Goal: Task Accomplishment & Management: Manage account settings

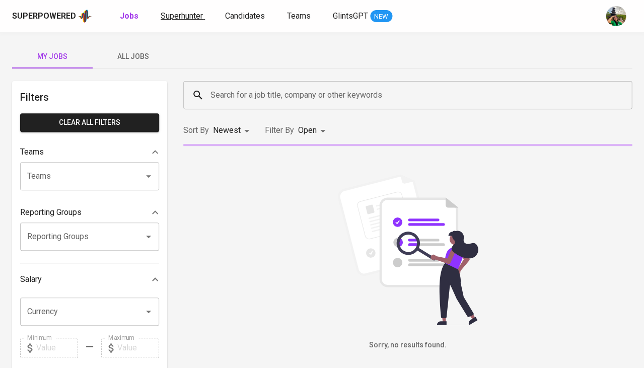
click at [183, 14] on span "Superhunter" at bounding box center [182, 16] width 42 height 10
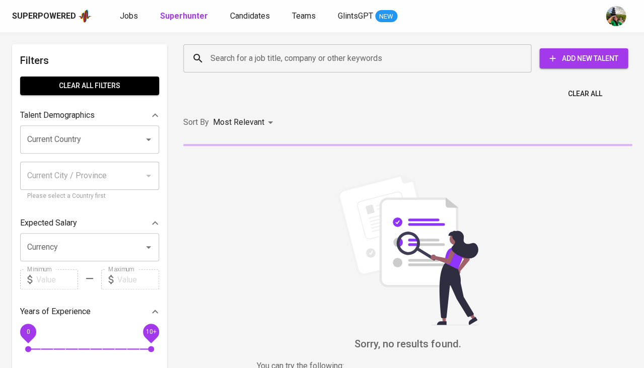
click at [271, 65] on input "Search for a job title, company or other keywords" at bounding box center [360, 58] width 304 height 19
paste input "[EMAIL_ADDRESS][DOMAIN_NAME]"
type input "[EMAIL_ADDRESS][DOMAIN_NAME]"
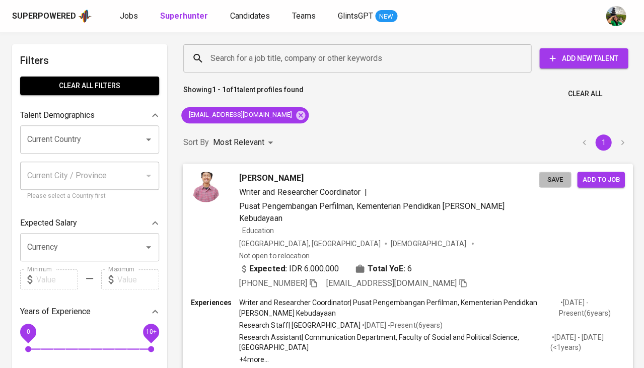
click at [548, 178] on span "Save" at bounding box center [555, 180] width 22 height 12
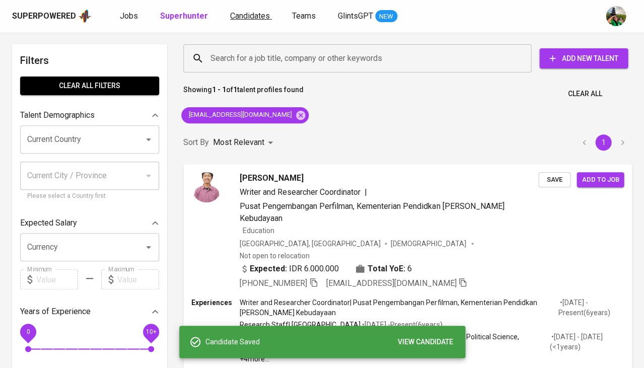
click at [255, 10] on link "Candidates" at bounding box center [251, 16] width 42 height 13
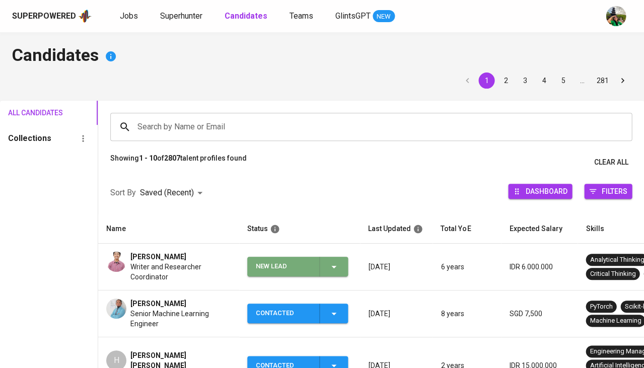
click at [337, 266] on icon "button" at bounding box center [334, 267] width 12 height 12
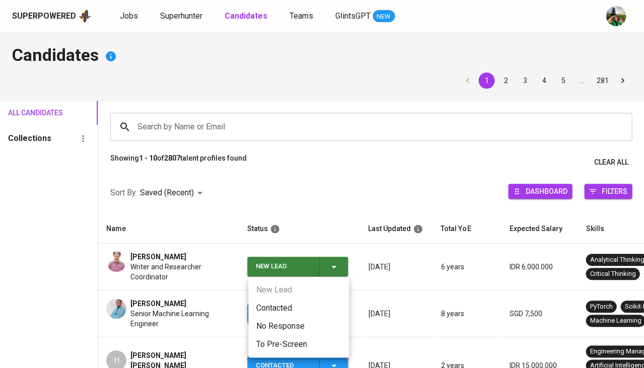
click at [276, 298] on ul "New Lead Contacted No Response To Pre-Screen" at bounding box center [298, 317] width 101 height 81
click at [272, 306] on li "Contacted" at bounding box center [298, 308] width 101 height 18
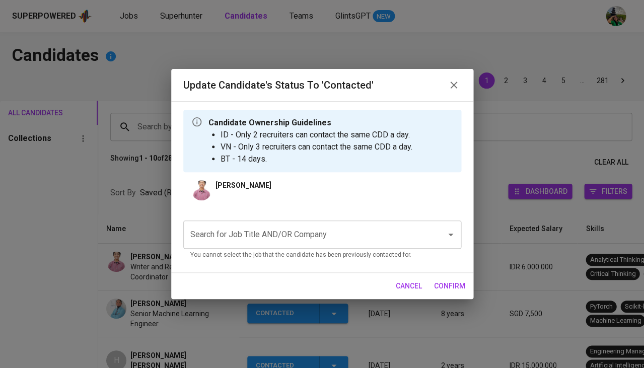
drag, startPoint x: 290, startPoint y: 259, endPoint x: 283, endPoint y: 232, distance: 27.6
click at [283, 232] on input "Search for Job Title AND/OR Company" at bounding box center [308, 234] width 241 height 19
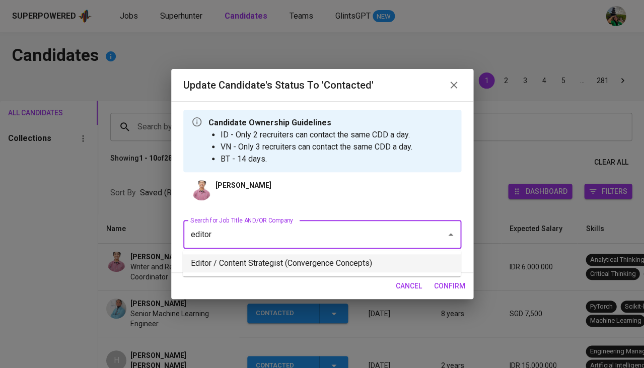
click at [262, 266] on li "Editor / Content Strategist (Convergence Concepts)" at bounding box center [322, 263] width 278 height 18
type input "editor"
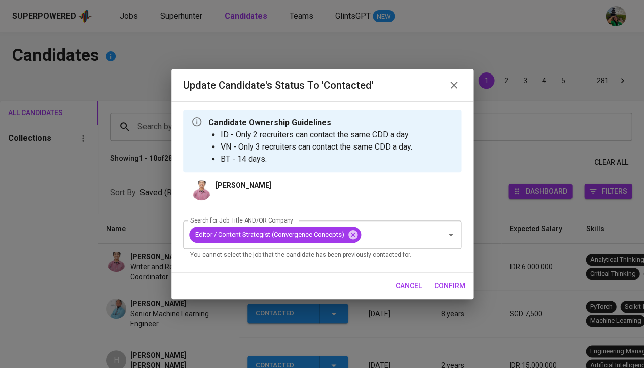
click at [447, 289] on span "confirm" at bounding box center [449, 286] width 31 height 13
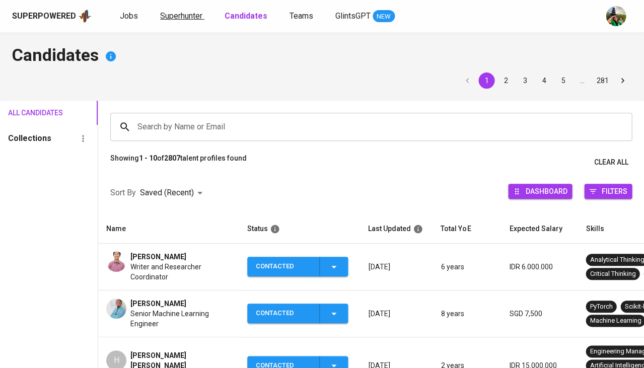
click at [179, 11] on span "Superhunter" at bounding box center [181, 16] width 42 height 10
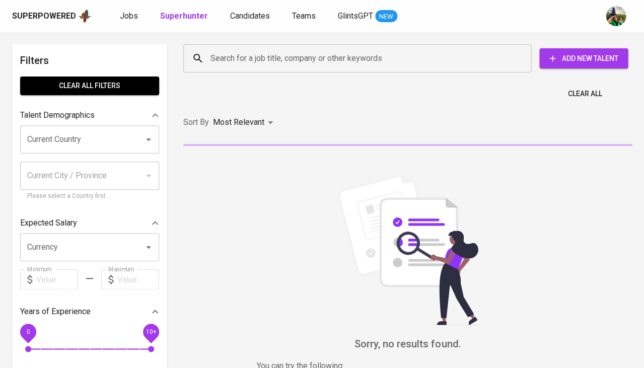
click at [254, 69] on div "Search for a job title, company or other keywords" at bounding box center [357, 58] width 348 height 28
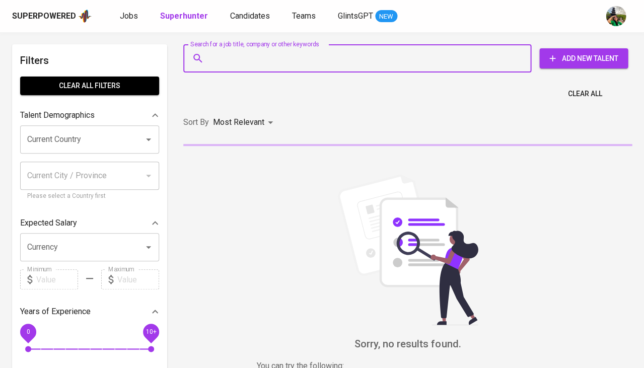
paste input "[EMAIL_ADDRESS][DOMAIN_NAME]"
type input "[EMAIL_ADDRESS][DOMAIN_NAME]"
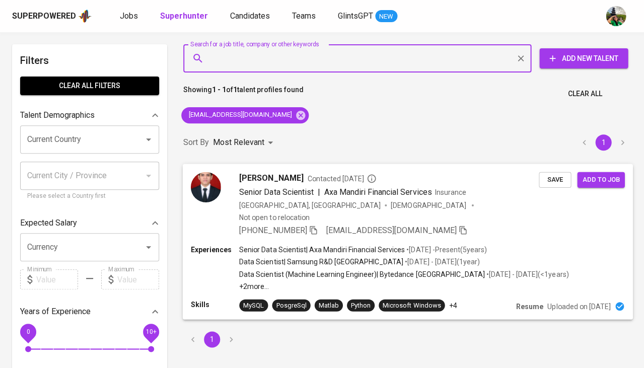
click at [553, 178] on span "Save" at bounding box center [555, 180] width 22 height 12
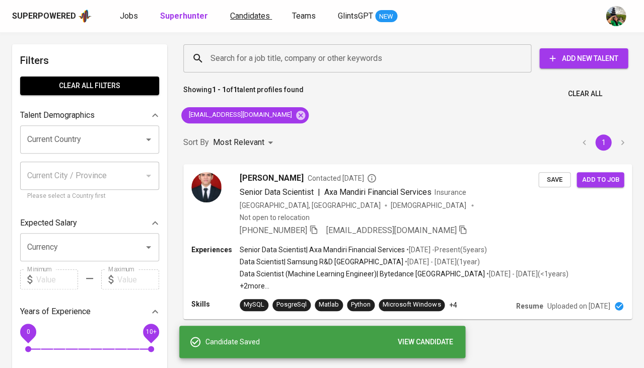
click at [249, 20] on span "Candidates" at bounding box center [250, 16] width 40 height 10
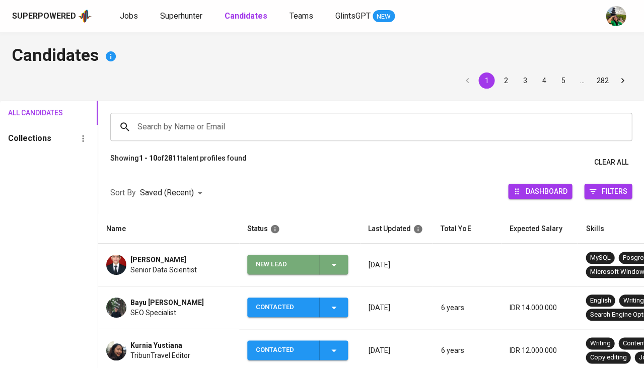
click at [342, 268] on span "New Lead" at bounding box center [297, 265] width 93 height 20
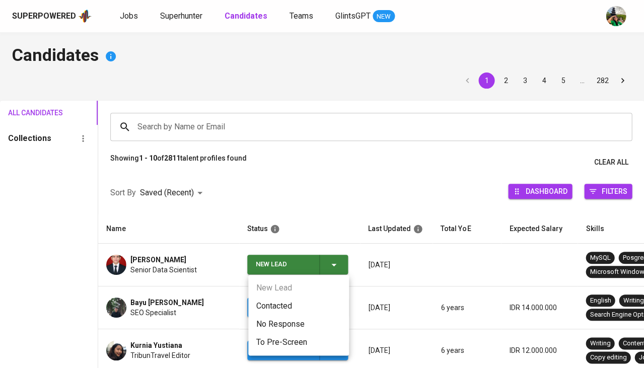
click at [271, 309] on li "Contacted" at bounding box center [298, 306] width 101 height 18
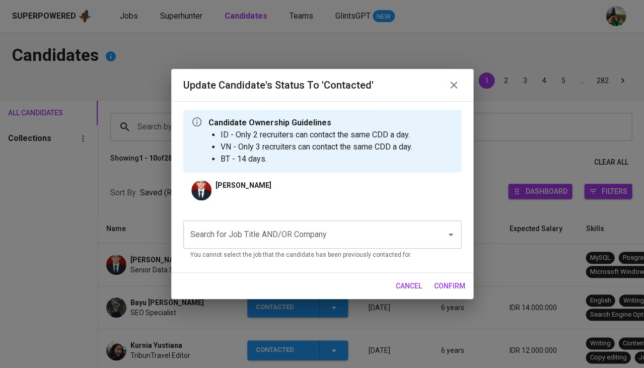
click at [265, 238] on input "Search for Job Title AND/OR Company" at bounding box center [308, 234] width 241 height 19
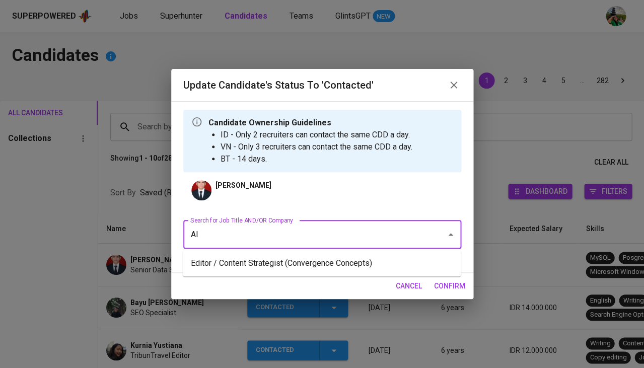
type input "AIA"
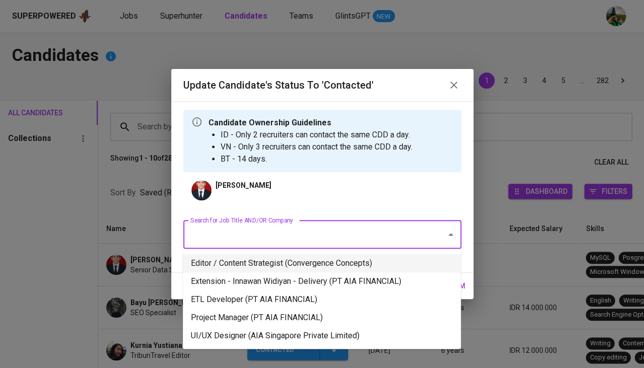
click at [289, 259] on li "Editor / Content Strategist (Convergence Concepts)" at bounding box center [322, 263] width 278 height 18
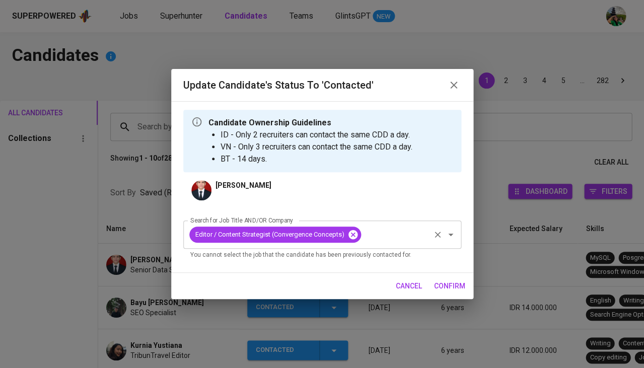
click at [356, 236] on icon at bounding box center [352, 234] width 9 height 9
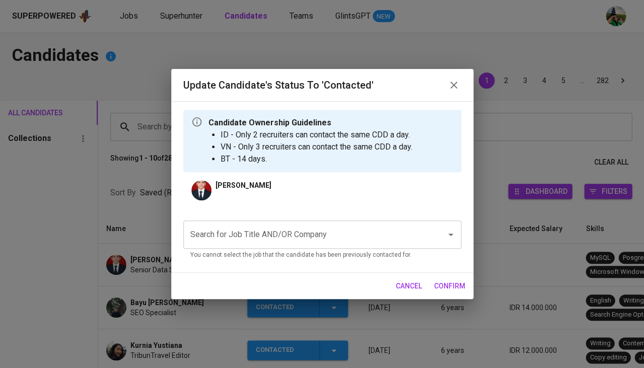
click at [356, 236] on input "Search for Job Title AND/OR Company" at bounding box center [308, 234] width 241 height 19
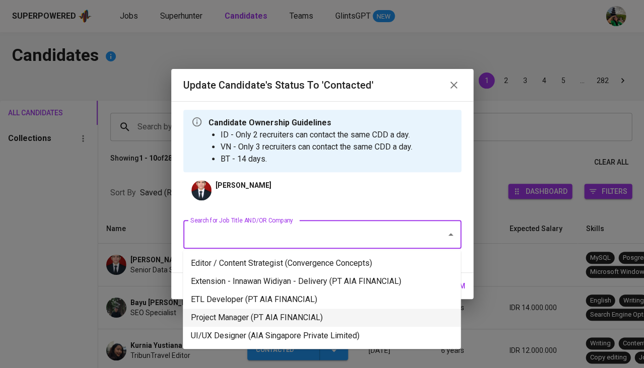
click at [303, 309] on li "Project Manager (PT AIA FINANCIAL)" at bounding box center [322, 318] width 278 height 18
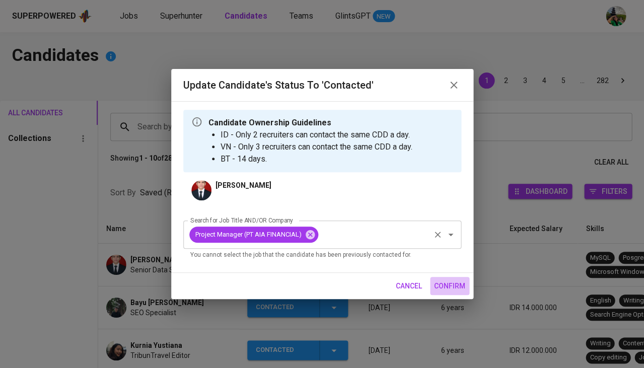
click at [443, 281] on span "confirm" at bounding box center [449, 286] width 31 height 13
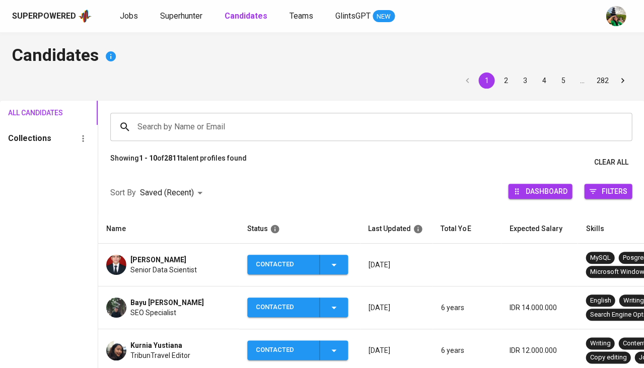
click at [154, 260] on span "[PERSON_NAME]" at bounding box center [158, 260] width 56 height 10
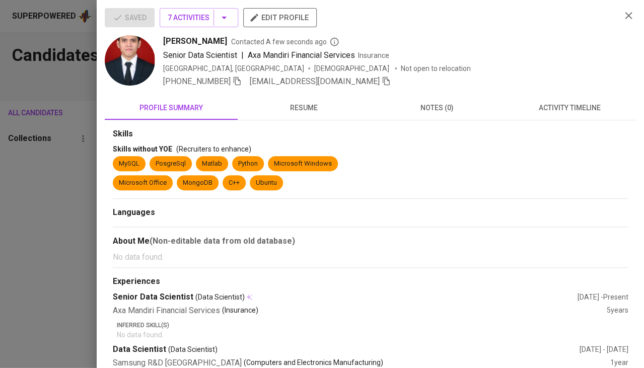
click at [239, 83] on icon "button" at bounding box center [237, 81] width 9 height 9
click at [0, 274] on div at bounding box center [322, 184] width 644 height 368
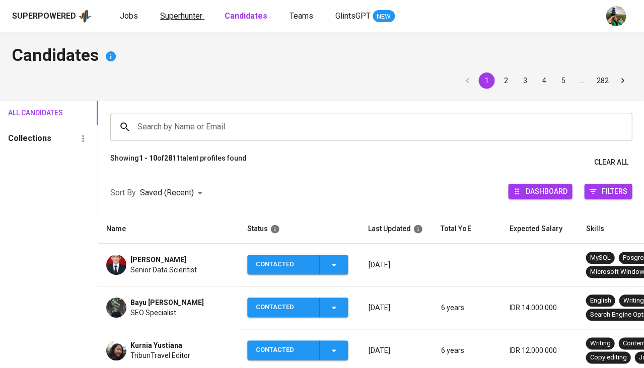
click at [177, 18] on span "Superhunter" at bounding box center [181, 16] width 42 height 10
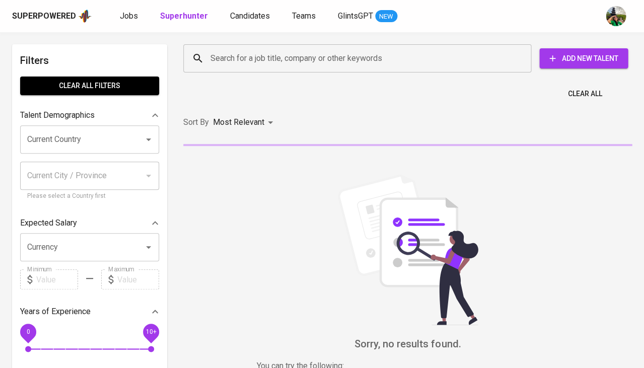
click at [236, 67] on input "Search for a job title, company or other keywords" at bounding box center [360, 58] width 304 height 19
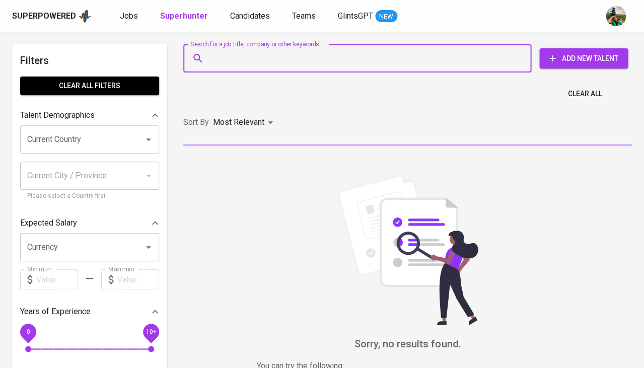
paste input "[EMAIL_ADDRESS][DOMAIN_NAME]"
type input "[EMAIL_ADDRESS][DOMAIN_NAME]"
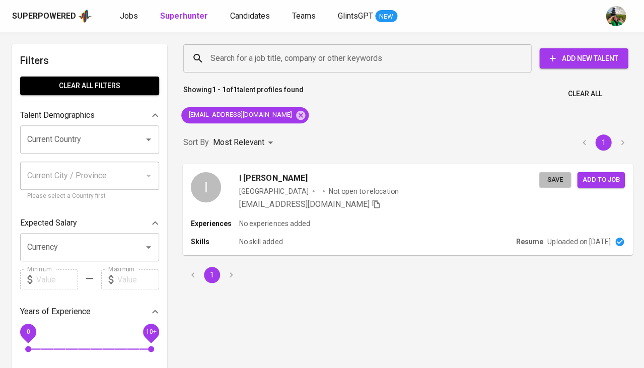
click at [551, 178] on span "Save" at bounding box center [555, 180] width 22 height 12
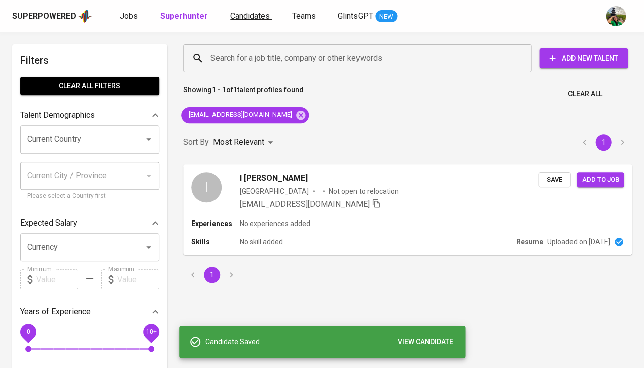
click at [230, 13] on span "Candidates" at bounding box center [250, 16] width 40 height 10
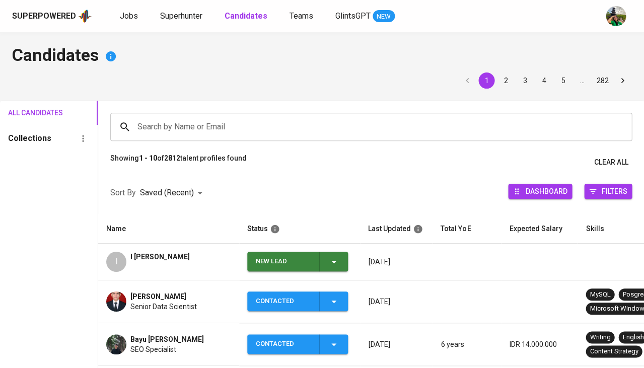
click at [341, 264] on span "New Lead" at bounding box center [297, 262] width 93 height 20
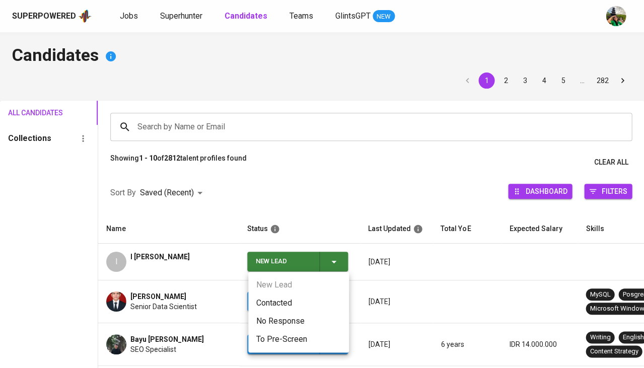
click at [288, 303] on li "Contacted" at bounding box center [298, 303] width 101 height 18
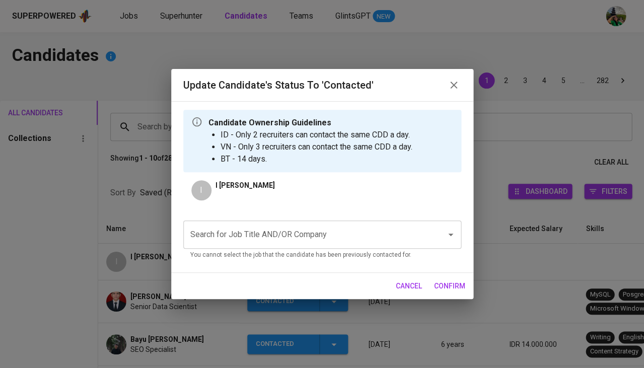
click at [306, 246] on div "Search for Job Title AND/OR Company" at bounding box center [322, 235] width 278 height 28
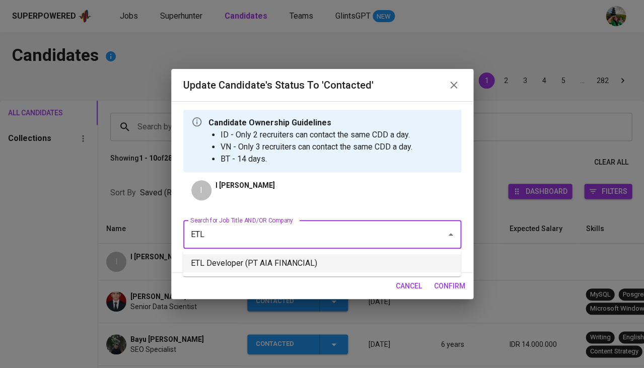
click at [273, 263] on li "ETL Developer (PT AIA FINANCIAL)" at bounding box center [322, 263] width 278 height 18
type input "ETL"
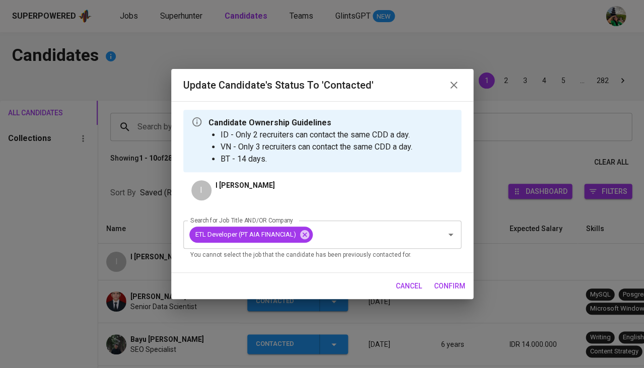
click at [452, 284] on span "confirm" at bounding box center [449, 286] width 31 height 13
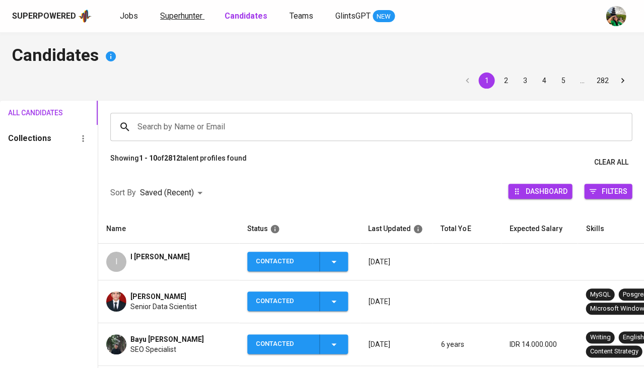
click at [180, 15] on span "Superhunter" at bounding box center [181, 16] width 42 height 10
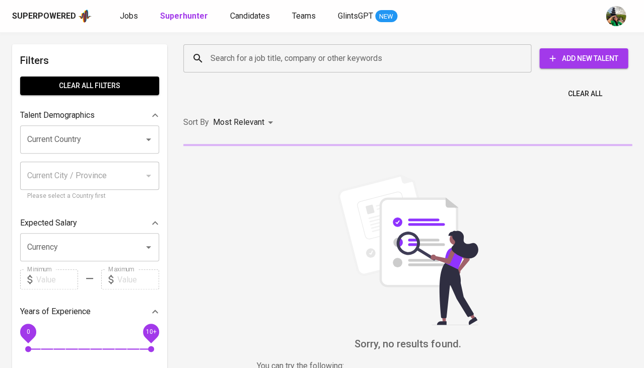
click at [279, 40] on div "Search for a job title, company or other keywords Search for a job title, compa…" at bounding box center [405, 58] width 461 height 44
click at [272, 50] on input "Search for a job title, company or other keywords" at bounding box center [360, 58] width 304 height 19
paste input "ainurrahmat1@gmail.com"
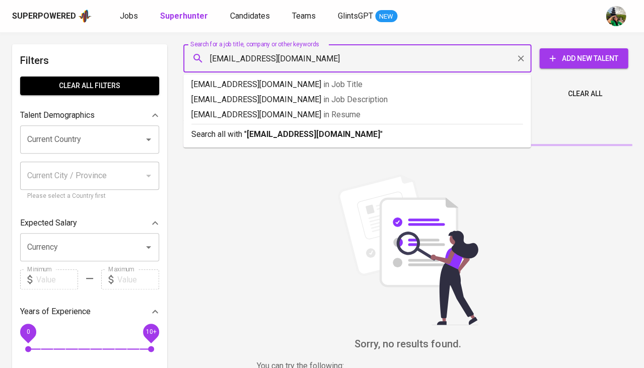
type input "ainurrahmat1@gmail.com"
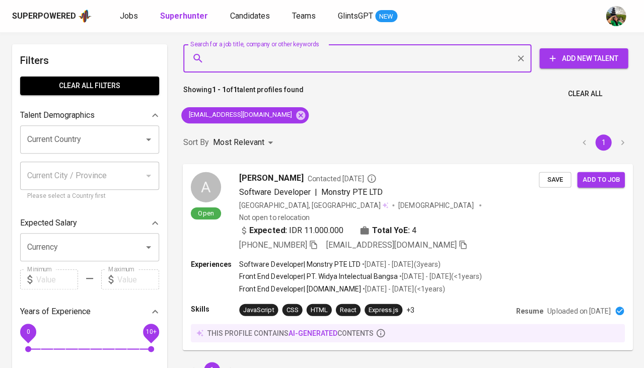
click at [548, 175] on span "Save" at bounding box center [555, 180] width 22 height 12
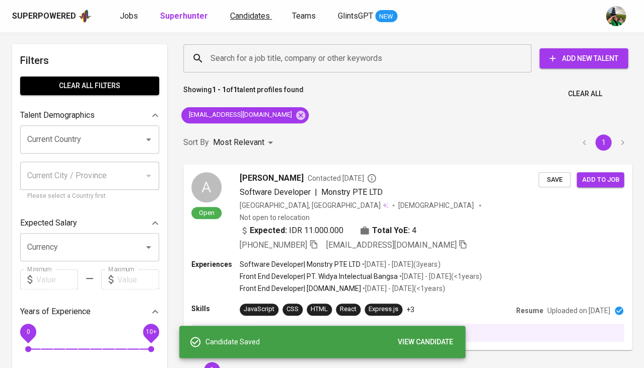
click at [255, 20] on span "Candidates" at bounding box center [250, 16] width 40 height 10
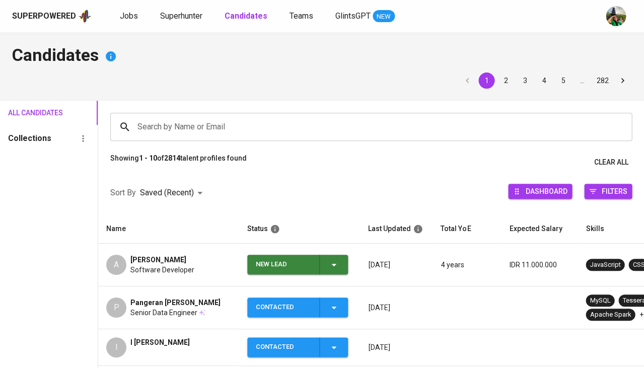
click at [342, 263] on span "New Lead" at bounding box center [297, 265] width 93 height 20
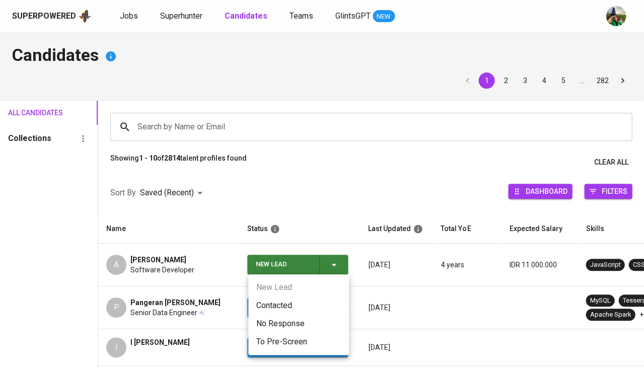
click at [275, 311] on li "Contacted" at bounding box center [298, 306] width 101 height 18
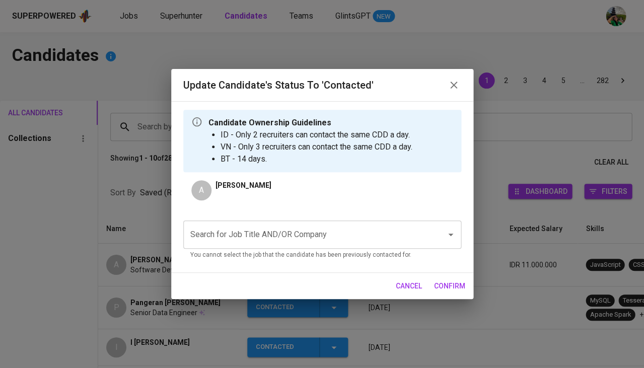
click at [284, 238] on input "Search for Job Title AND/OR Company" at bounding box center [308, 234] width 241 height 19
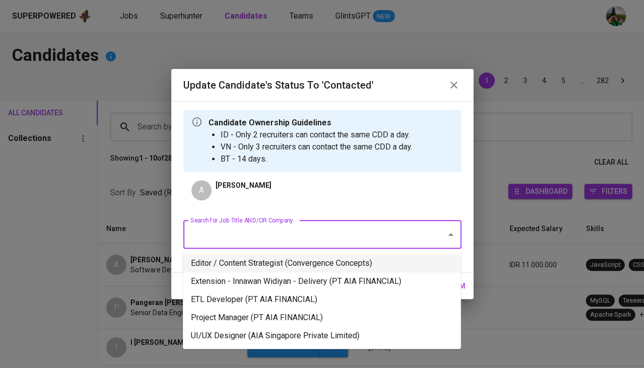
click at [273, 269] on li "Editor / Content Strategist (Convergence Concepts)" at bounding box center [322, 263] width 278 height 18
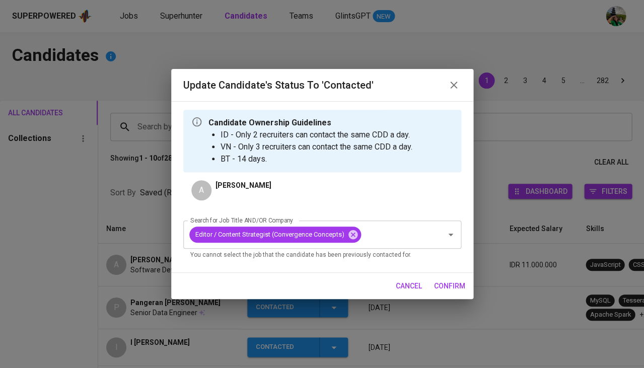
click at [451, 280] on span "confirm" at bounding box center [449, 286] width 31 height 13
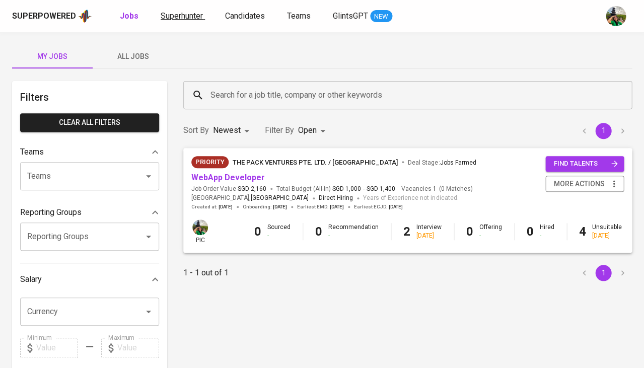
click at [175, 19] on span "Superhunter" at bounding box center [182, 16] width 42 height 10
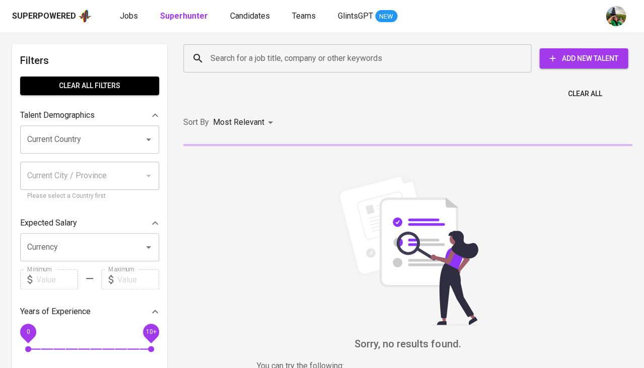
click at [288, 57] on input "Search for a job title, company or other keywords" at bounding box center [360, 58] width 304 height 19
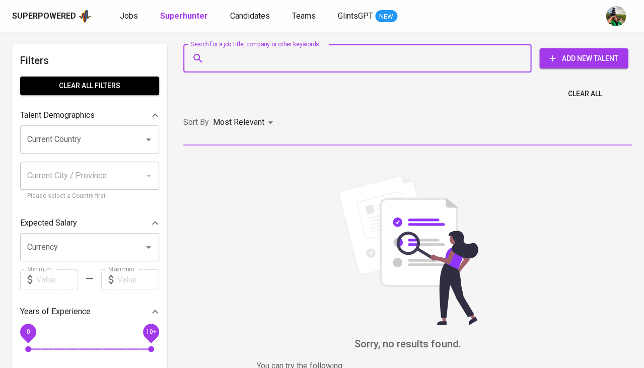
paste input "erry.febrian@gmail.com"
type input "erry.febrian@gmail.com"
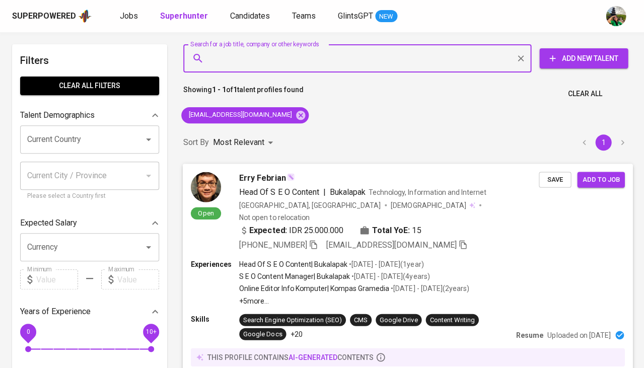
click at [551, 177] on span "Save" at bounding box center [555, 180] width 22 height 12
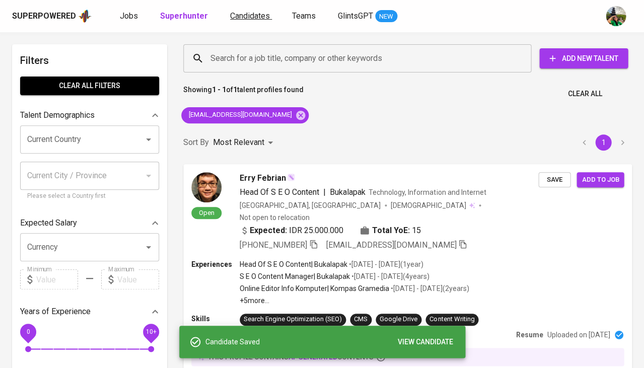
click at [247, 13] on span "Candidates" at bounding box center [250, 16] width 40 height 10
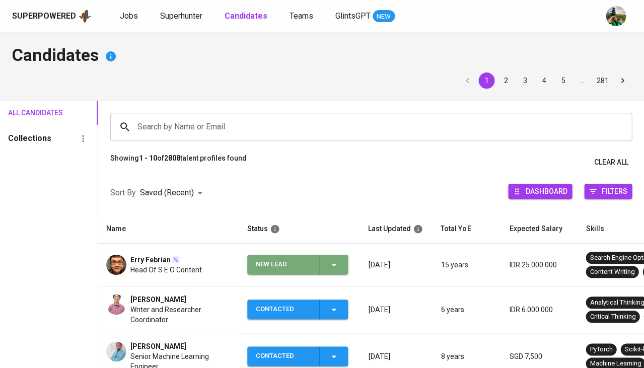
click at [343, 265] on span "New Lead" at bounding box center [297, 265] width 93 height 20
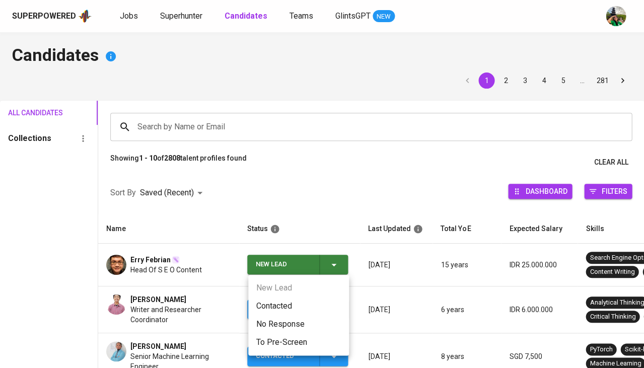
click at [269, 315] on li "No Response" at bounding box center [298, 324] width 101 height 18
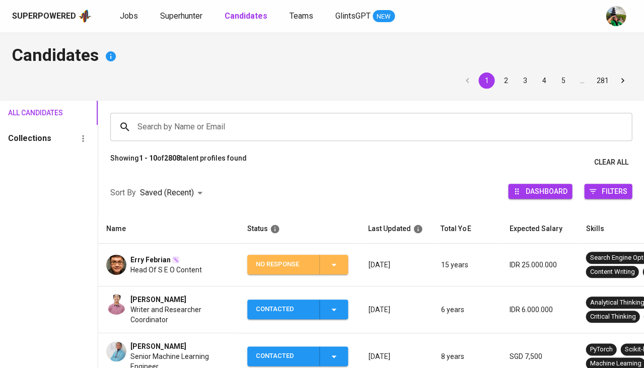
click at [344, 260] on span "No Response" at bounding box center [297, 265] width 93 height 20
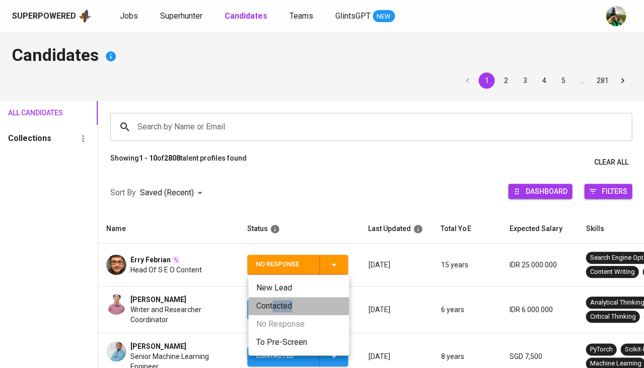
click at [272, 310] on li "Contacted" at bounding box center [298, 306] width 101 height 18
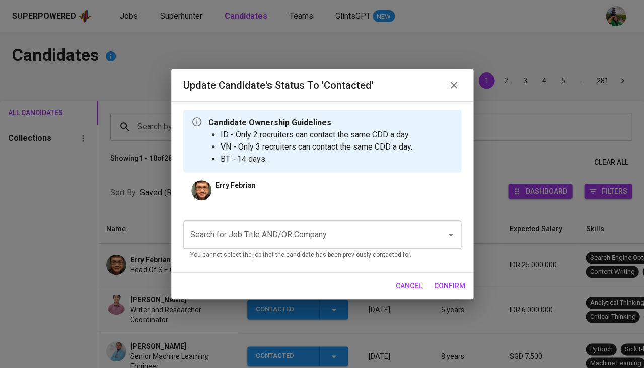
click at [264, 248] on div "Search for Job Title AND/OR Company Search for Job Title AND/OR Company You can…" at bounding box center [322, 241] width 278 height 40
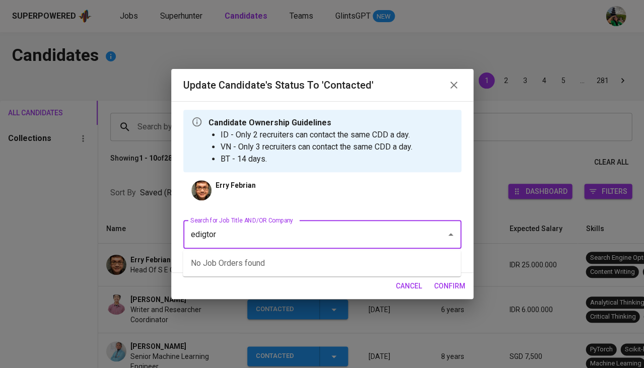
type input "d"
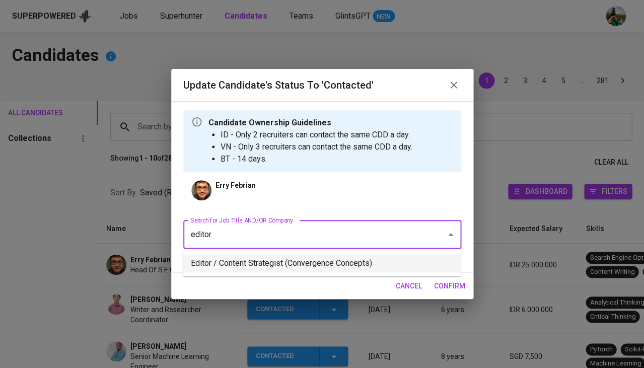
click at [308, 266] on li "Editor / Content Strategist (Convergence Concepts)" at bounding box center [322, 263] width 278 height 18
type input "editor"
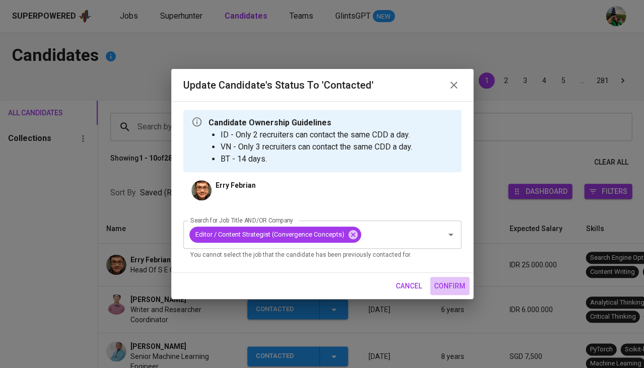
click at [447, 284] on span "confirm" at bounding box center [449, 286] width 31 height 13
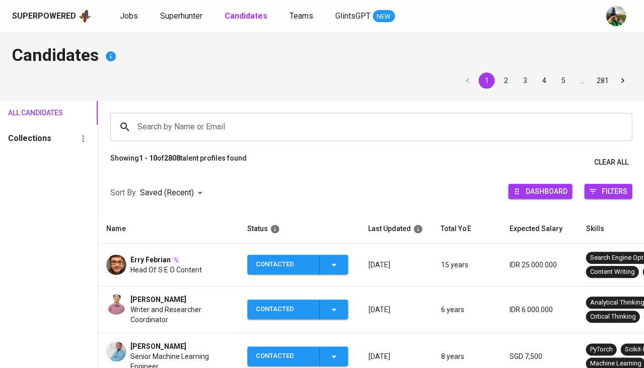
click at [197, 25] on div "Superpowered Jobs Superhunter Candidates Teams GlintsGPT NEW" at bounding box center [322, 16] width 644 height 32
click at [187, 13] on span "Superhunter" at bounding box center [181, 16] width 42 height 10
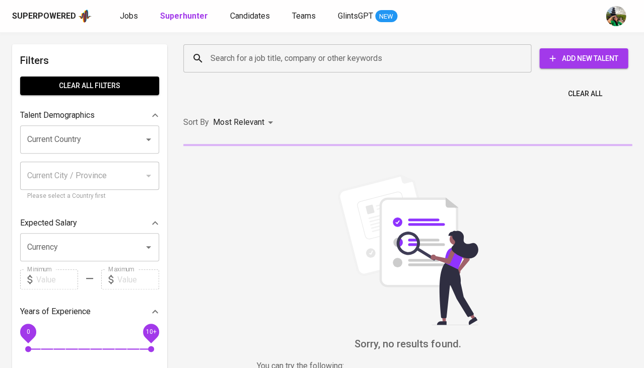
click at [256, 58] on input "Search for a job title, company or other keywords" at bounding box center [360, 58] width 304 height 19
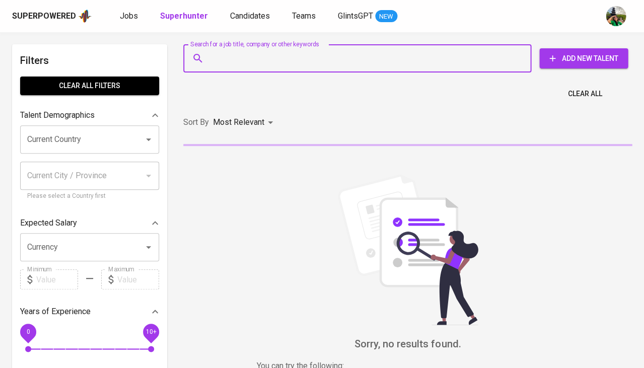
paste input "[EMAIL_ADDRESS][DOMAIN_NAME]"
type input "[EMAIL_ADDRESS][DOMAIN_NAME]"
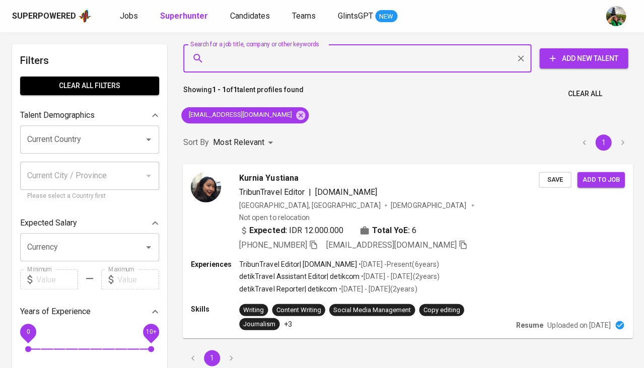
click at [561, 180] on span "Save" at bounding box center [555, 180] width 22 height 12
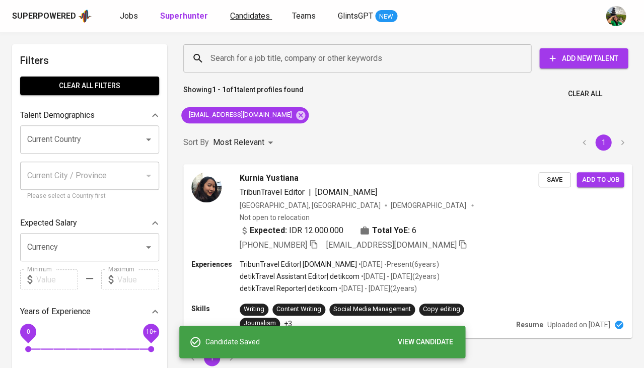
click at [251, 20] on span "Candidates" at bounding box center [250, 16] width 40 height 10
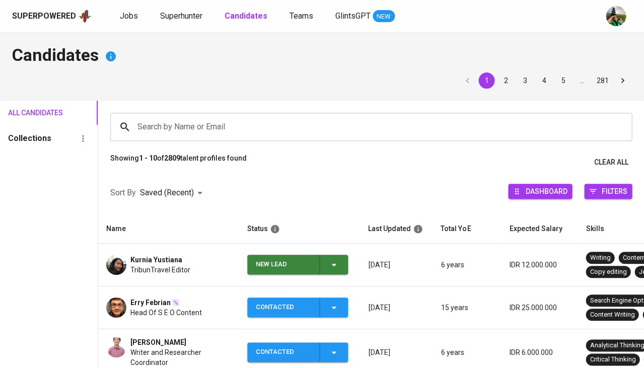
click at [332, 268] on div "New Lead" at bounding box center [298, 265] width 84 height 20
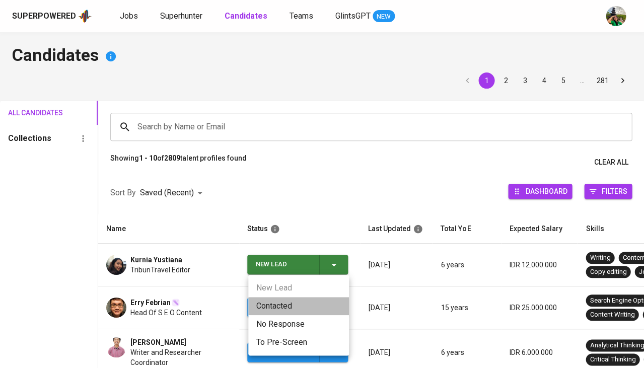
click at [289, 311] on li "Contacted" at bounding box center [298, 306] width 101 height 18
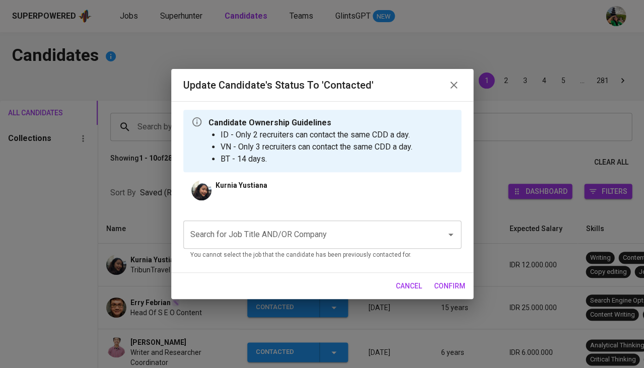
click at [279, 227] on input "Search for Job Title AND/OR Company" at bounding box center [308, 234] width 241 height 19
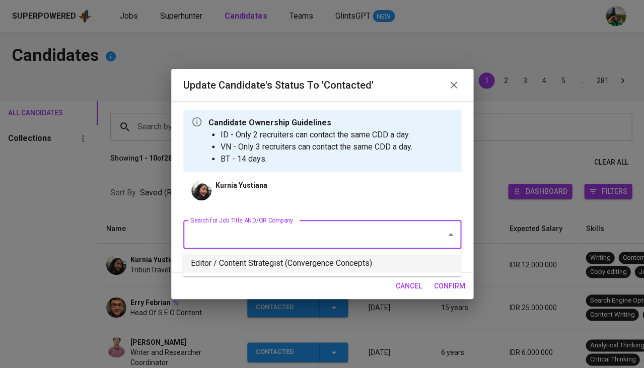
click at [251, 265] on li "Editor / Content Strategist (Convergence Concepts)" at bounding box center [322, 263] width 278 height 18
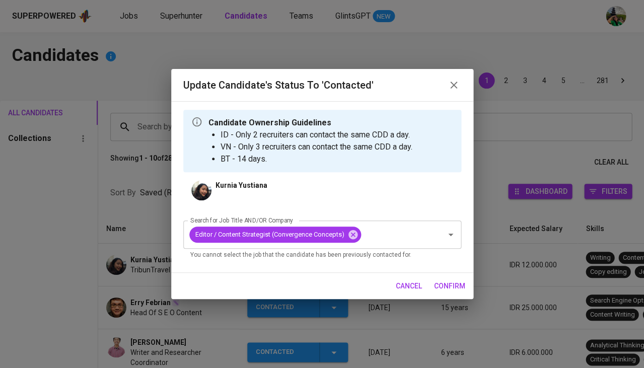
click at [447, 291] on span "confirm" at bounding box center [449, 286] width 31 height 13
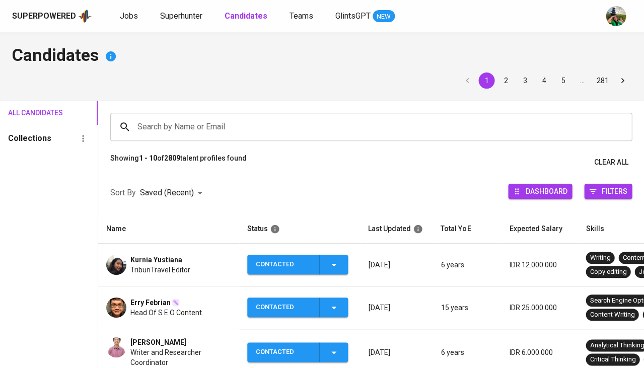
click at [143, 267] on span "TribunTravel Editor" at bounding box center [160, 270] width 60 height 10
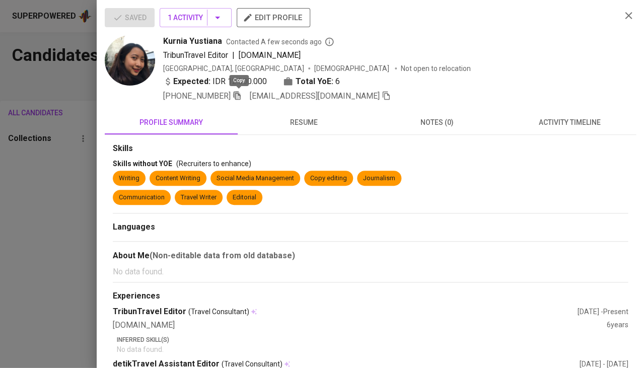
click at [242, 94] on icon "button" at bounding box center [237, 95] width 9 height 9
click at [47, 211] on div at bounding box center [322, 184] width 644 height 368
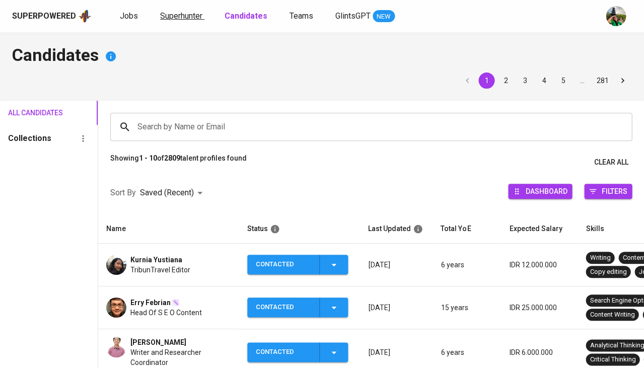
click at [170, 16] on span "Superhunter" at bounding box center [181, 16] width 42 height 10
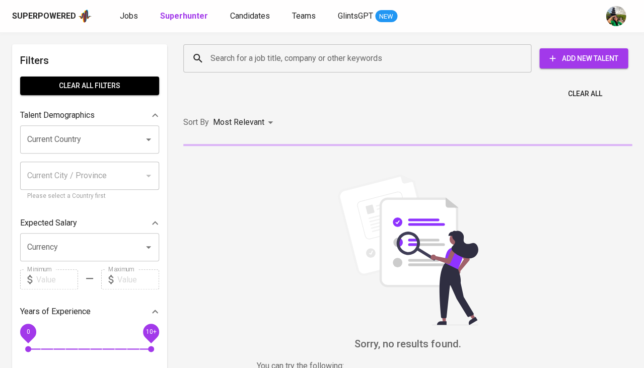
click at [257, 54] on input "Search for a job title, company or other keywords" at bounding box center [360, 58] width 304 height 19
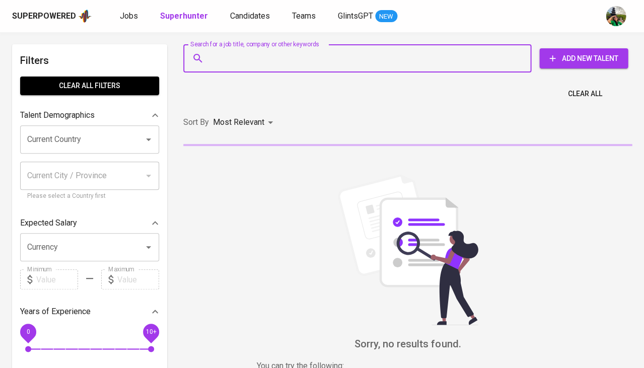
paste input "[EMAIL_ADDRESS][DOMAIN_NAME]"
type input "[EMAIL_ADDRESS][DOMAIN_NAME]"
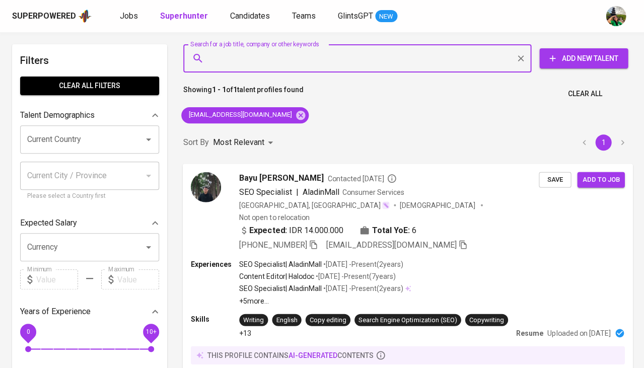
click at [553, 178] on span "Save" at bounding box center [555, 180] width 22 height 12
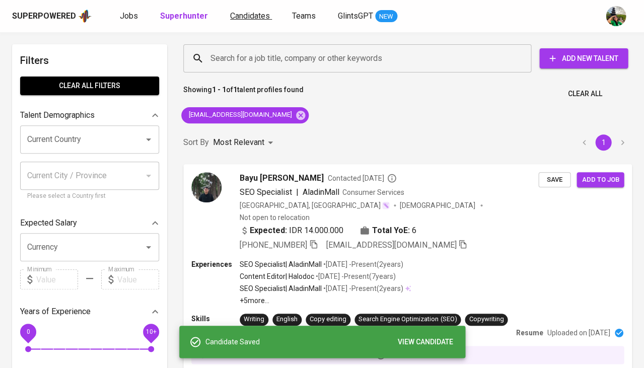
click at [248, 17] on span "Candidates" at bounding box center [250, 16] width 40 height 10
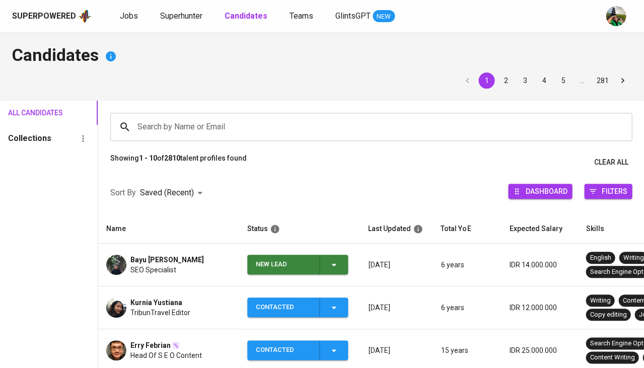
click at [335, 264] on icon "button" at bounding box center [333, 265] width 5 height 3
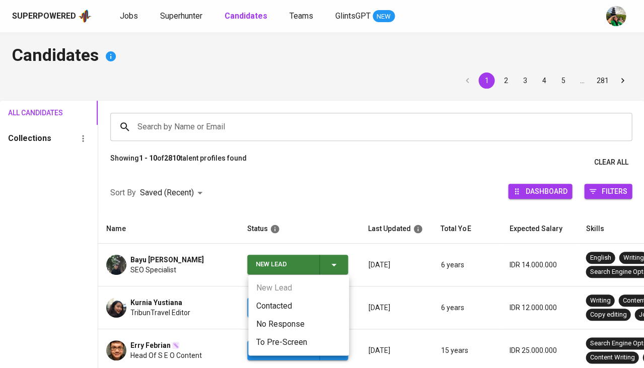
click at [281, 306] on li "Contacted" at bounding box center [298, 306] width 101 height 18
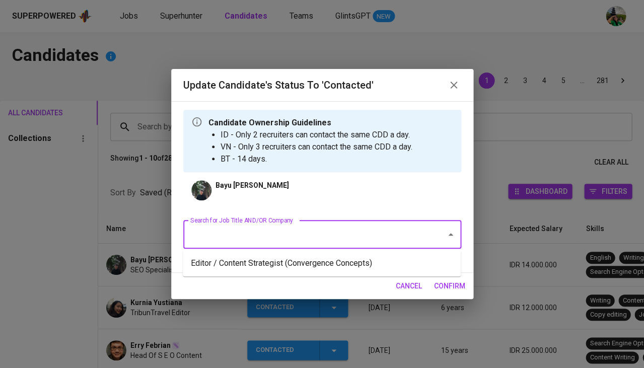
click at [266, 234] on input "Search for Job Title AND/OR Company" at bounding box center [308, 234] width 241 height 19
click at [248, 262] on li "Editor / Content Strategist (Convergence Concepts)" at bounding box center [322, 263] width 278 height 18
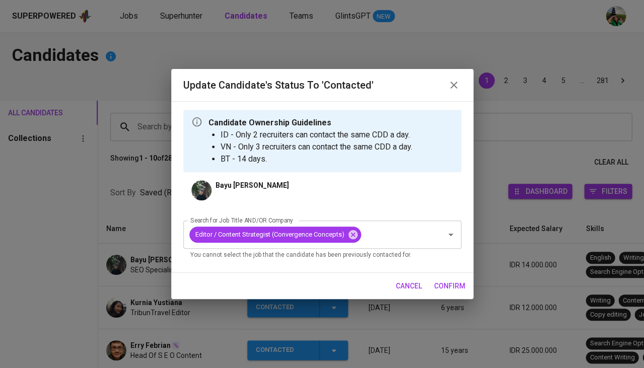
click at [457, 282] on span "confirm" at bounding box center [449, 286] width 31 height 13
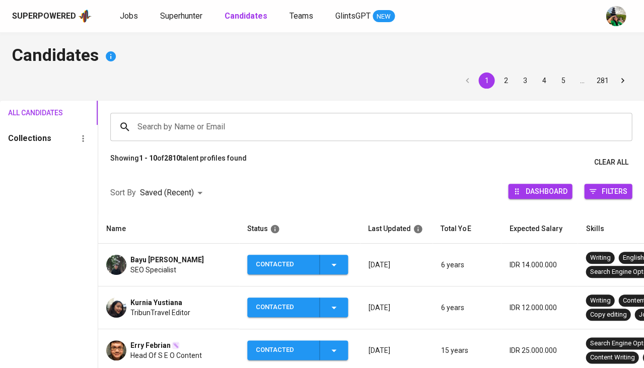
click at [154, 257] on span "Bayu Surya Purnama" at bounding box center [167, 260] width 74 height 10
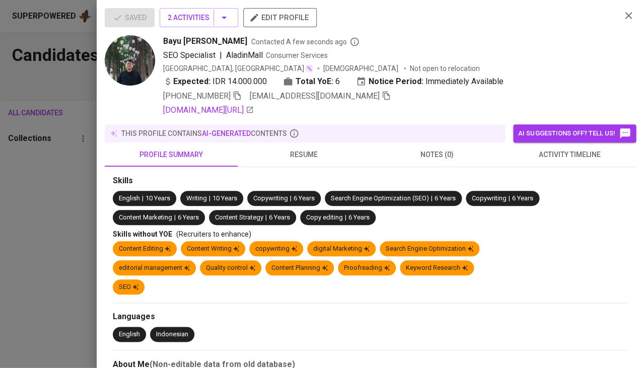
click at [139, 263] on div at bounding box center [322, 184] width 644 height 368
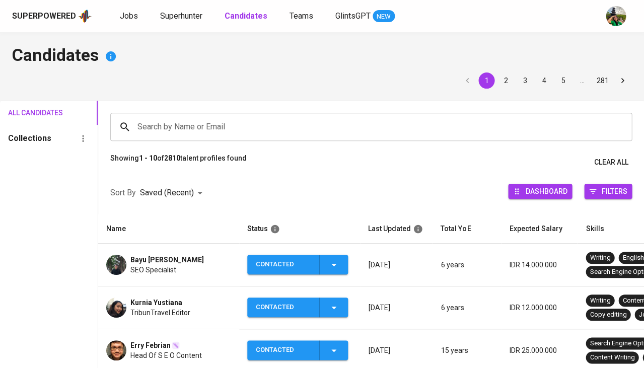
click at [146, 262] on div "Bayu Surya Purnama SEO Specialist" at bounding box center [167, 265] width 74 height 20
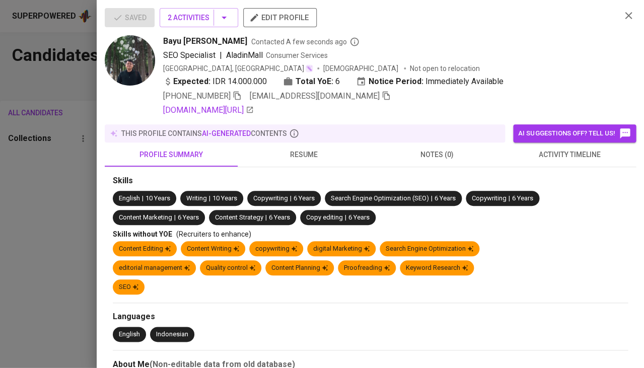
click at [239, 98] on span at bounding box center [237, 96] width 9 height 10
click at [239, 96] on icon "button" at bounding box center [237, 94] width 9 height 9
click at [78, 205] on div at bounding box center [322, 184] width 644 height 368
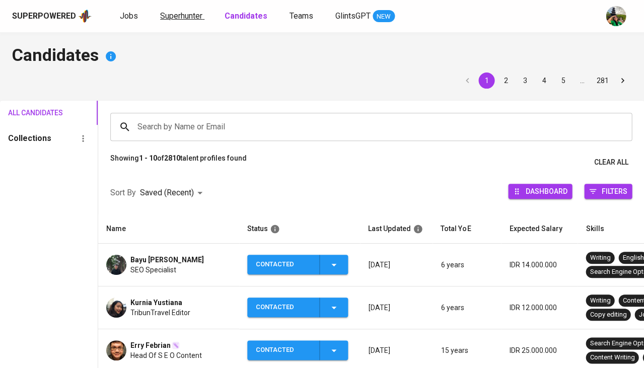
click at [177, 15] on span "Superhunter" at bounding box center [181, 16] width 42 height 10
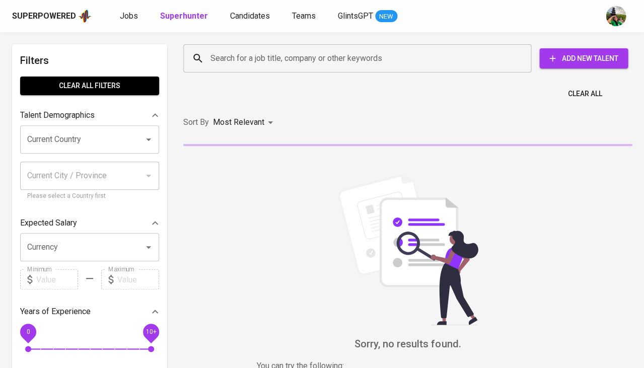
click at [210, 67] on input "Search for a job title, company or other keywords" at bounding box center [360, 58] width 304 height 19
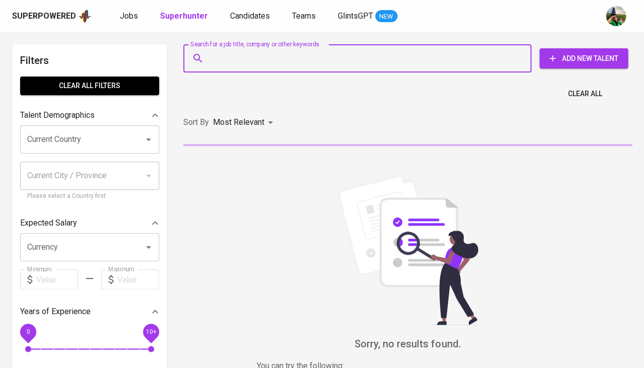
paste input "[EMAIL_ADDRESS][DOMAIN_NAME]"
type input "[EMAIL_ADDRESS][DOMAIN_NAME]"
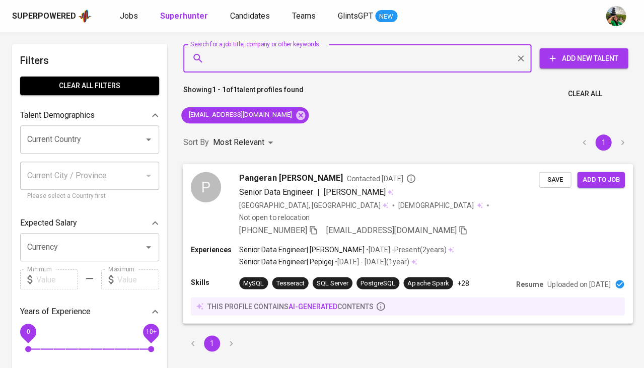
click at [568, 175] on button "Save" at bounding box center [555, 180] width 32 height 16
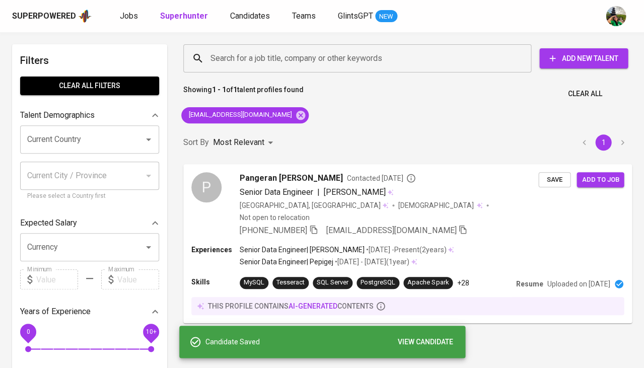
click at [247, 23] on div "Superpowered Jobs Superhunter Candidates Teams GlintsGPT NEW" at bounding box center [306, 16] width 588 height 15
click at [243, 15] on span "Candidates" at bounding box center [250, 16] width 40 height 10
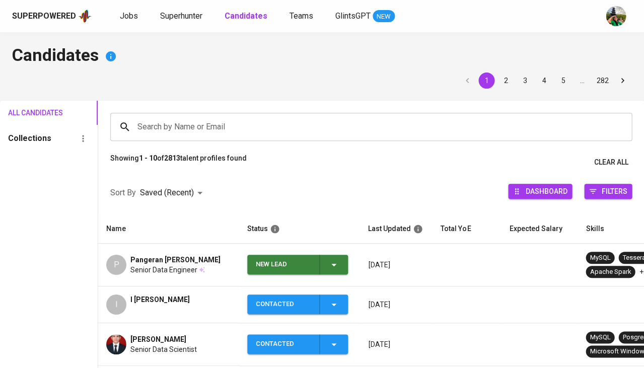
click at [336, 265] on icon "button" at bounding box center [334, 265] width 12 height 12
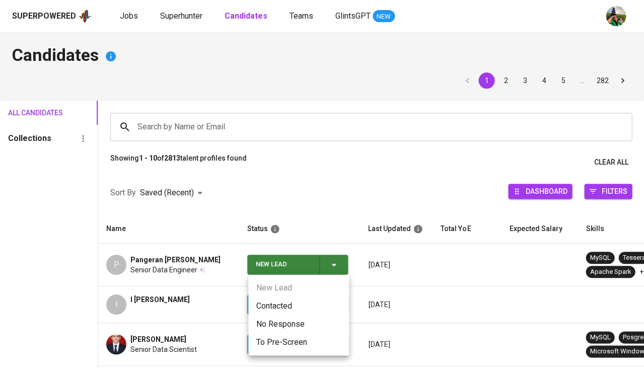
click at [272, 305] on li "Contacted" at bounding box center [298, 306] width 101 height 18
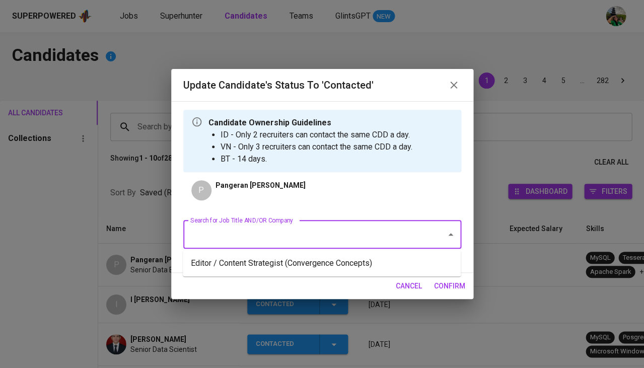
click at [284, 240] on input "Search for Job Title AND/OR Company" at bounding box center [308, 234] width 241 height 19
click at [286, 261] on li "Editor / Content Strategist (Convergence Concepts)" at bounding box center [322, 263] width 278 height 18
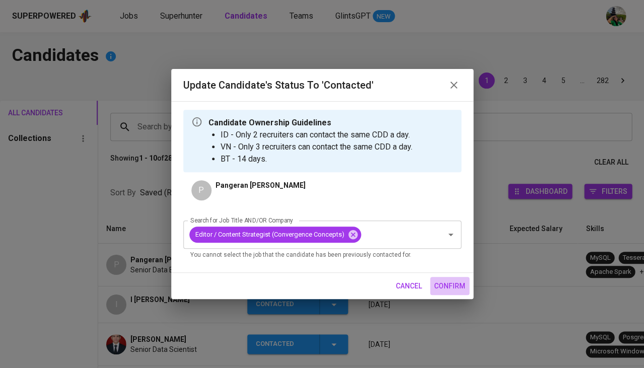
click at [450, 286] on span "confirm" at bounding box center [449, 286] width 31 height 13
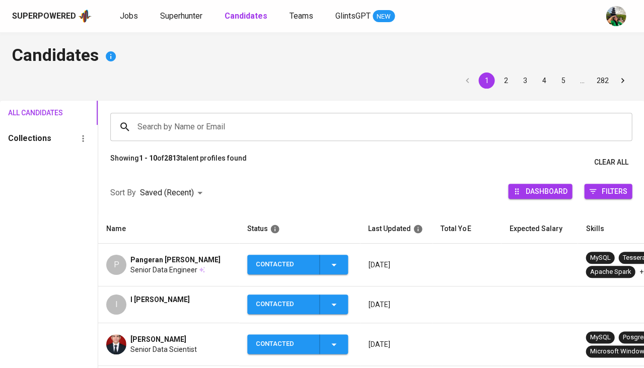
click at [150, 257] on span "Pangeran Bottor" at bounding box center [175, 260] width 90 height 10
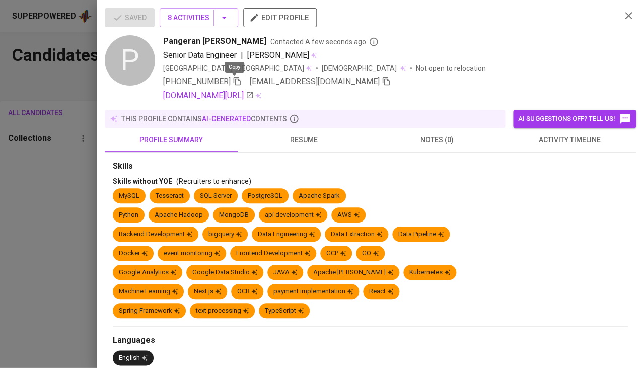
click at [234, 79] on icon "button" at bounding box center [237, 81] width 7 height 9
click at [305, 137] on span "resume" at bounding box center [304, 140] width 121 height 13
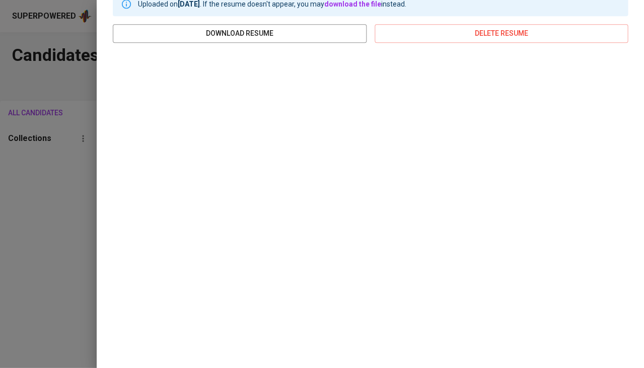
scroll to position [151, 0]
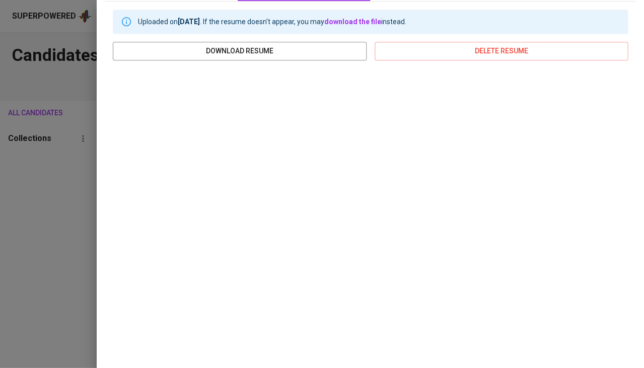
click at [69, 201] on div at bounding box center [322, 184] width 644 height 368
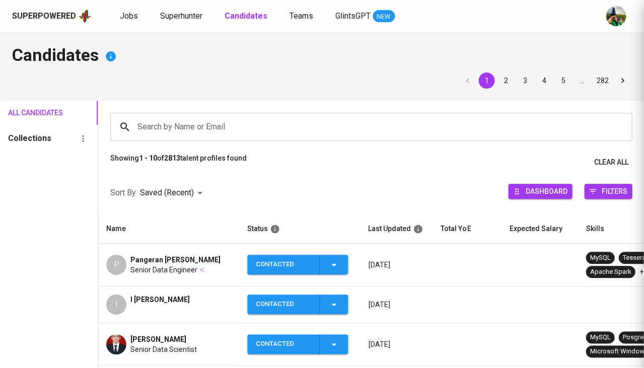
scroll to position [0, 0]
click at [175, 19] on span "Superhunter" at bounding box center [181, 16] width 42 height 10
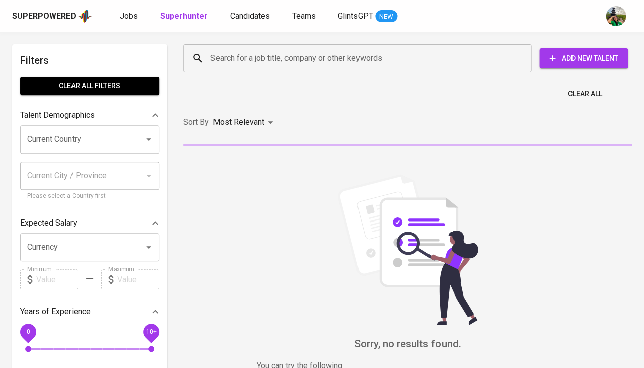
click at [240, 60] on input "Search for a job title, company or other keywords" at bounding box center [360, 58] width 304 height 19
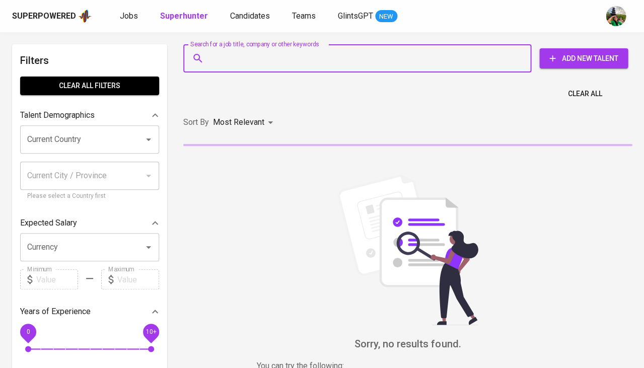
paste input "rezaaulia25x@gmail.com"
type input "rezaaulia25x@gmail.com"
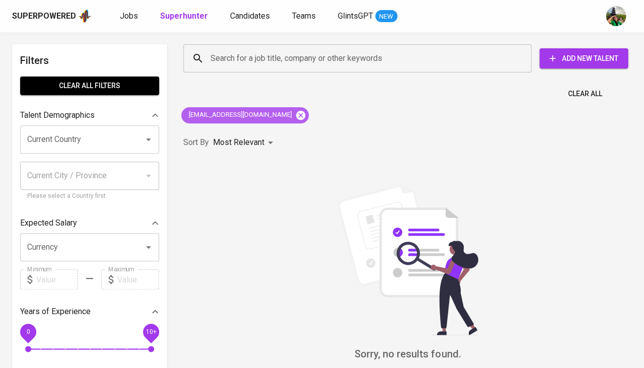
click at [296, 115] on icon at bounding box center [300, 114] width 9 height 9
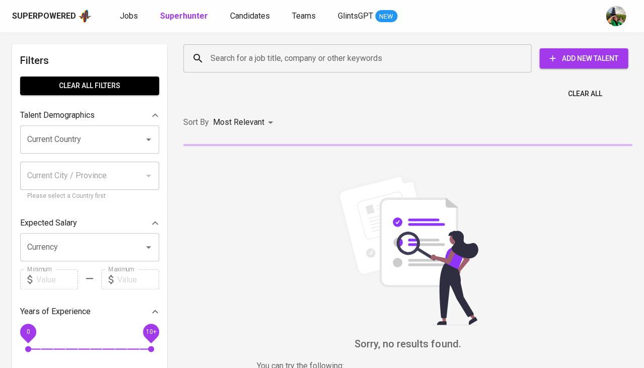
click at [235, 61] on input "Search for a job title, company or other keywords" at bounding box center [360, 58] width 304 height 19
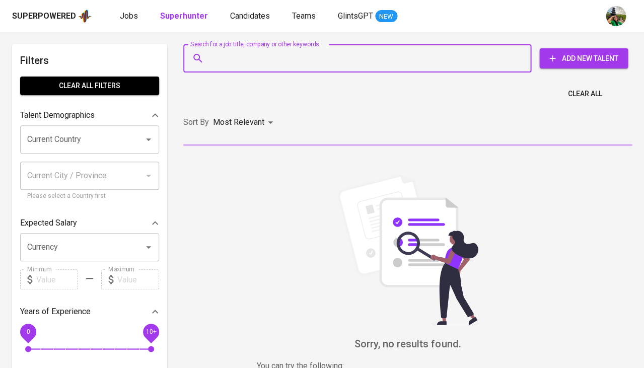
paste input "rezaaulia25x@gmail.com"
type input "rezaaulia25x@gmail.com"
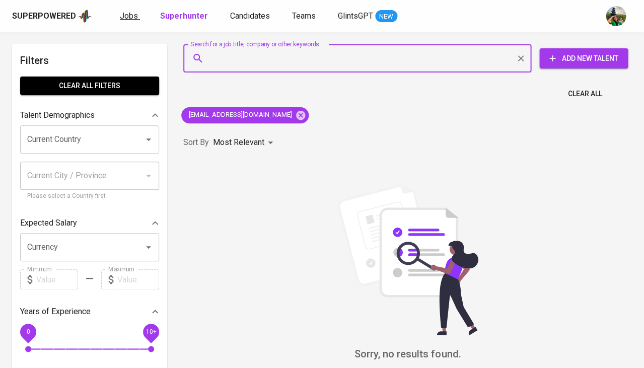
click at [131, 16] on span "Jobs" at bounding box center [129, 16] width 18 height 10
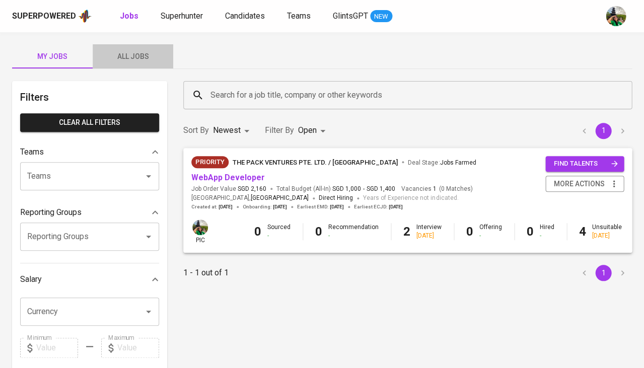
click at [137, 54] on span "All Jobs" at bounding box center [133, 56] width 69 height 13
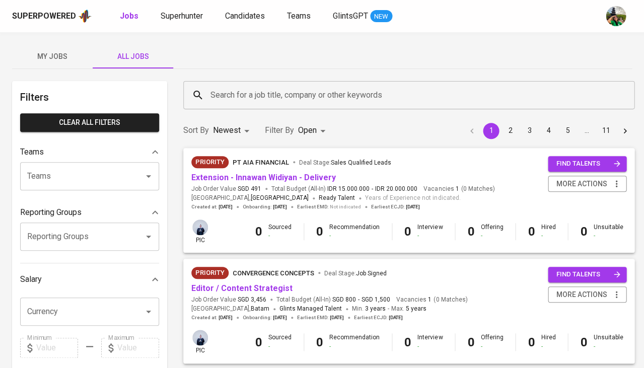
click at [222, 94] on input "Search for a job title, company or other keywords" at bounding box center [411, 95] width 407 height 19
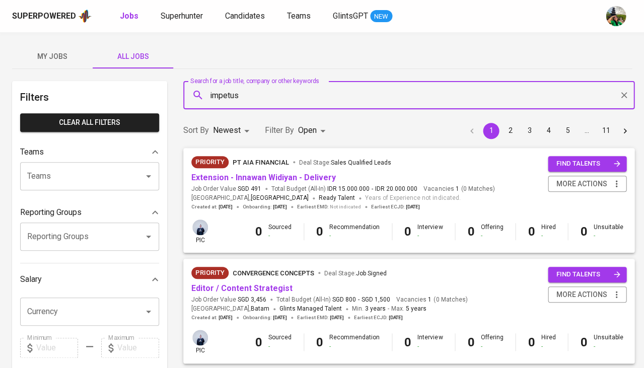
type input "impetus"
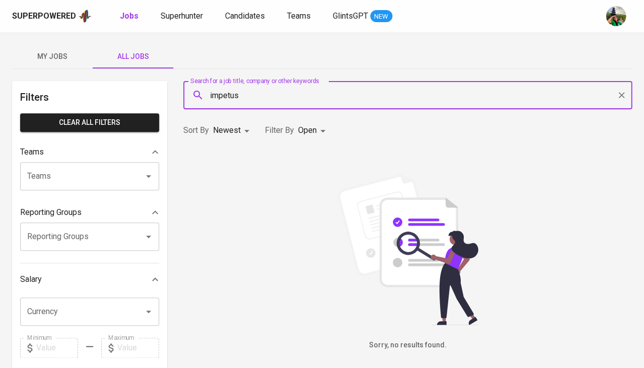
click at [318, 127] on body "Superpowered Jobs Superhunter Candidates Teams GlintsGPT NEW My Jobs All Jobs F…" at bounding box center [322, 344] width 644 height 688
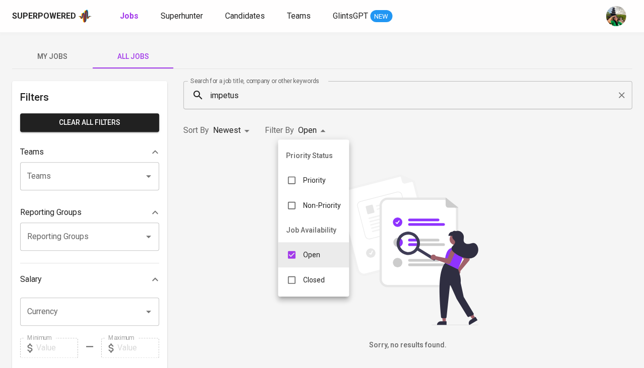
click at [305, 275] on p "Closed" at bounding box center [314, 280] width 22 height 10
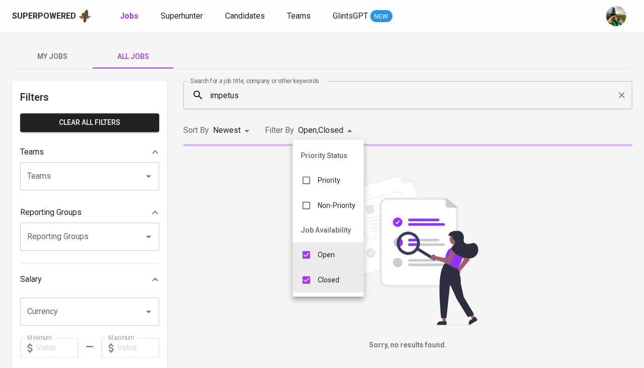
type input "OPEN,CLOSE"
checkbox input "true"
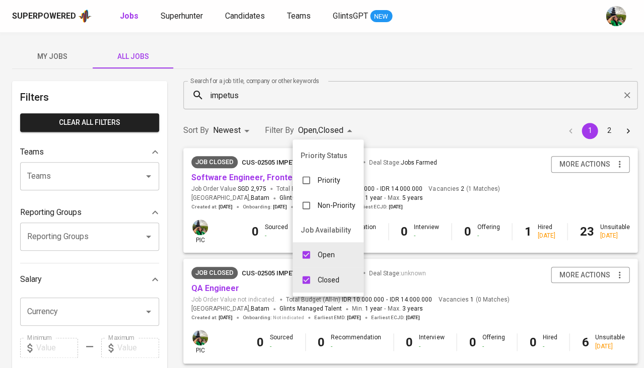
click at [322, 250] on p "Open" at bounding box center [326, 255] width 17 height 10
type input "CLOSE"
checkbox input "false"
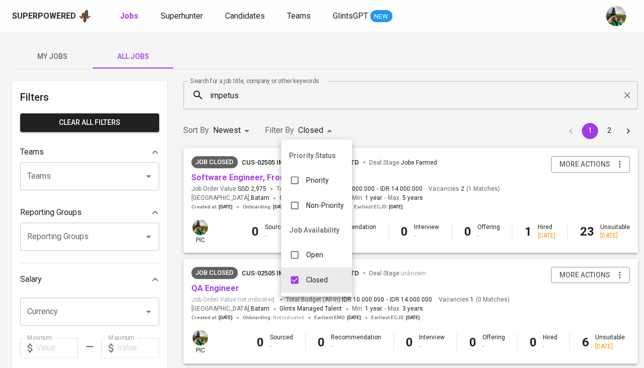
click at [243, 232] on div at bounding box center [322, 184] width 644 height 368
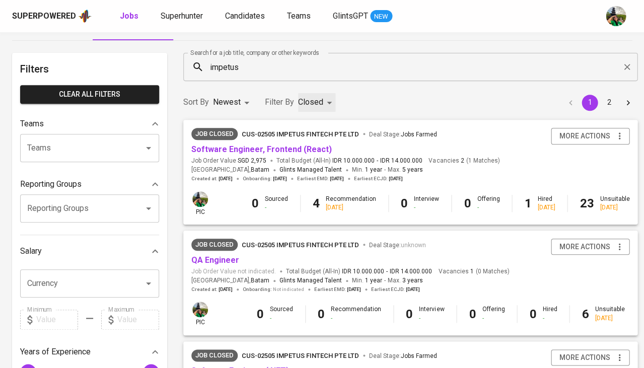
scroll to position [34, 0]
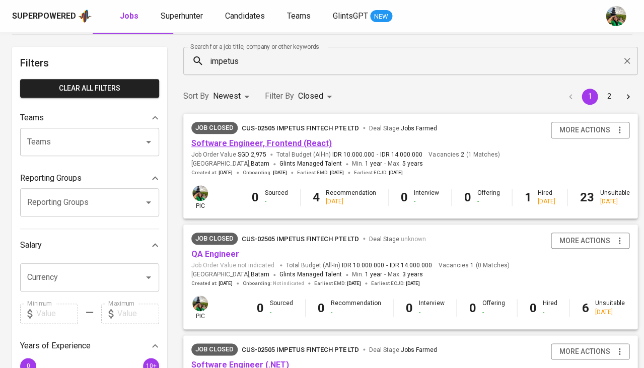
click at [275, 143] on link "Software Engineer, Frontend (React)" at bounding box center [261, 144] width 141 height 10
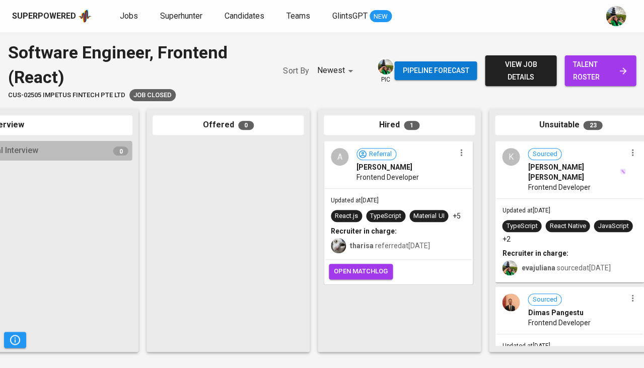
scroll to position [0, 531]
click at [589, 204] on div "Updated at Aug 07, 2025 TypeScript React Native JavaScript +2 Recruiter in char…" at bounding box center [568, 240] width 147 height 83
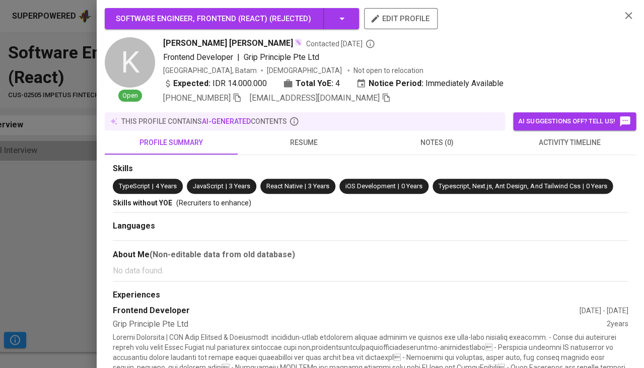
click at [551, 122] on span "AI suggestions off? Tell us!" at bounding box center [574, 121] width 113 height 12
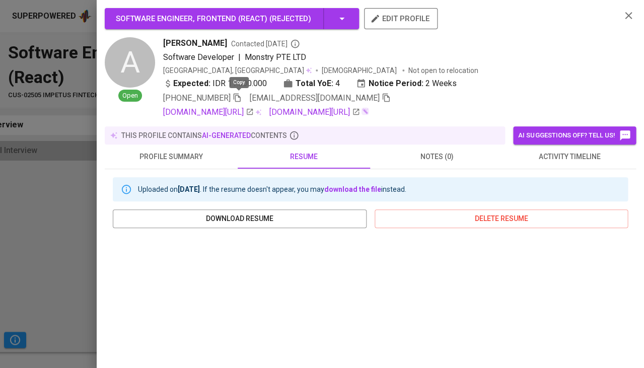
click at [238, 95] on icon "button" at bounding box center [237, 97] width 9 height 9
click at [536, 159] on span "activity timeline" at bounding box center [569, 157] width 121 height 13
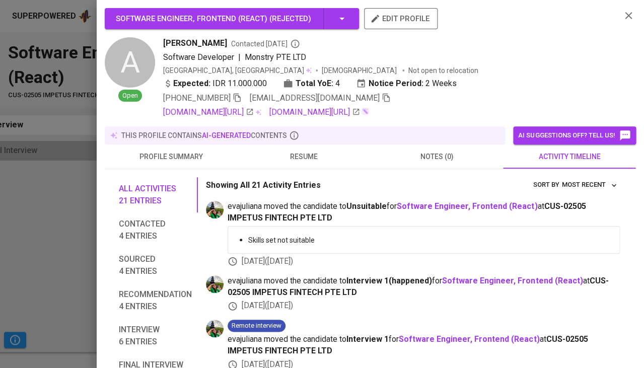
click at [238, 94] on icon "button" at bounding box center [237, 97] width 9 height 9
click at [240, 97] on icon "button" at bounding box center [237, 97] width 9 height 9
click at [382, 97] on icon "button" at bounding box center [386, 97] width 9 height 9
click at [50, 276] on div at bounding box center [322, 184] width 644 height 368
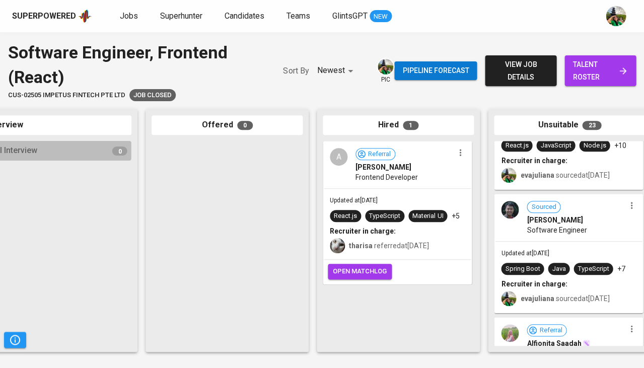
scroll to position [949, 0]
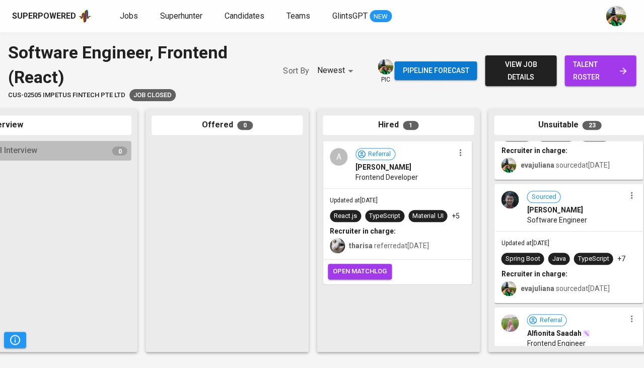
click at [582, 242] on div "Updated at Jun 20, 2025 Spring Boot Java TypeScript +7 Recruiter in charge: eva…" at bounding box center [568, 267] width 147 height 71
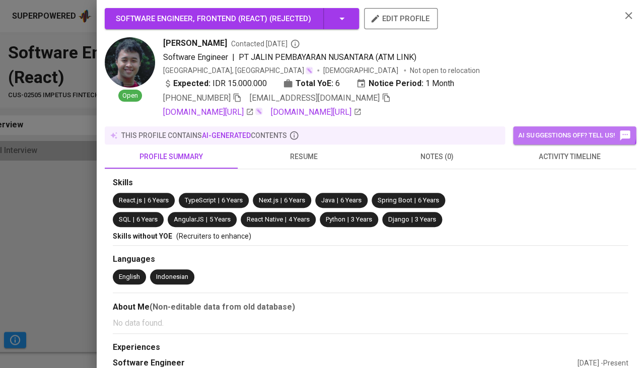
click at [567, 126] on button "AI suggestions off? Tell us!" at bounding box center [574, 135] width 123 height 18
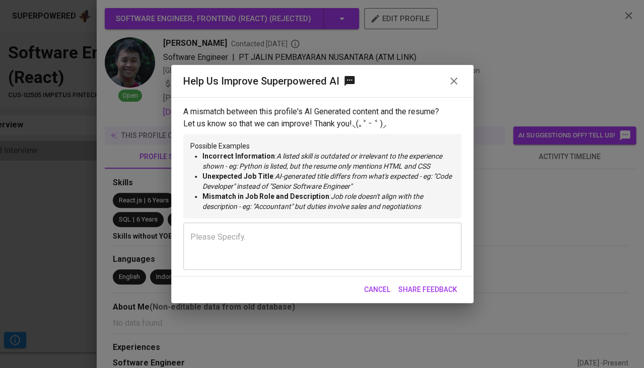
click at [386, 284] on span "Cancel" at bounding box center [377, 290] width 26 height 13
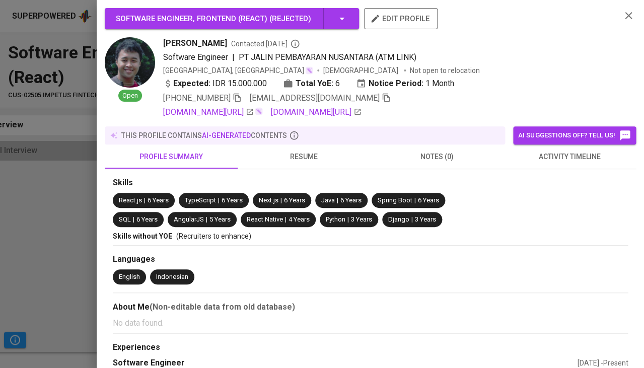
click at [581, 154] on span "activity timeline" at bounding box center [569, 157] width 121 height 13
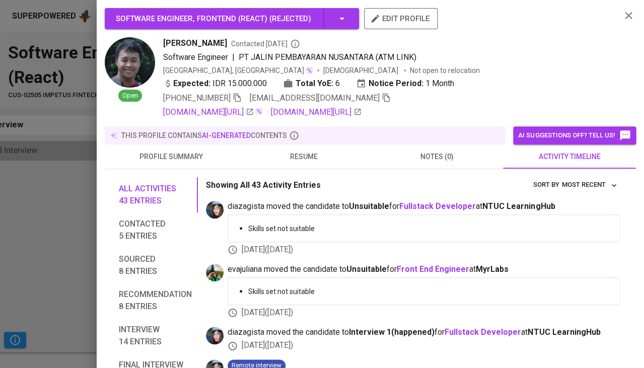
click at [305, 156] on span "resume" at bounding box center [304, 157] width 121 height 13
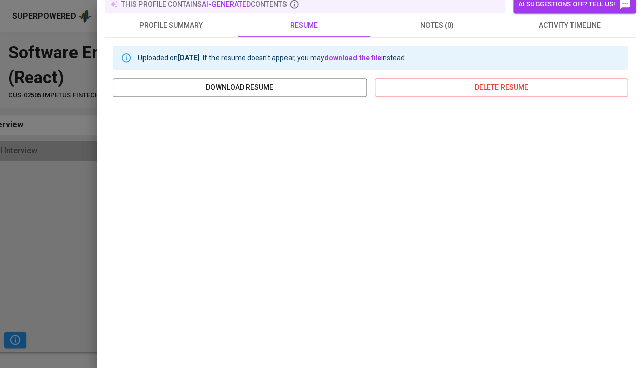
scroll to position [179, 0]
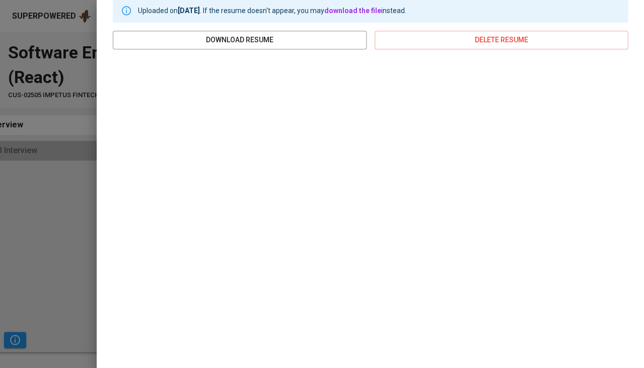
click at [52, 233] on div at bounding box center [322, 184] width 644 height 368
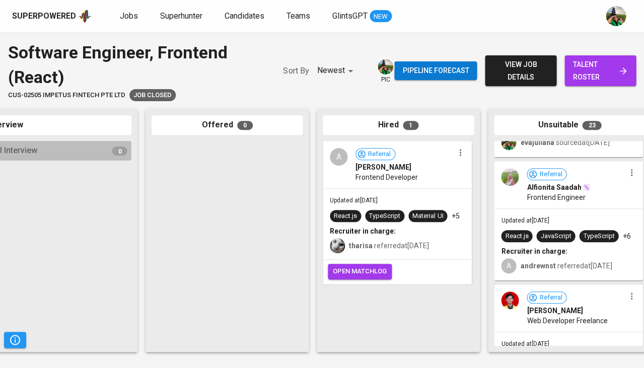
scroll to position [1099, 0]
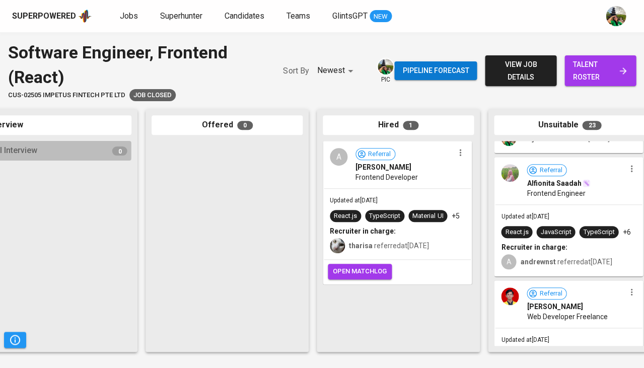
click at [582, 178] on span at bounding box center [586, 183] width 8 height 10
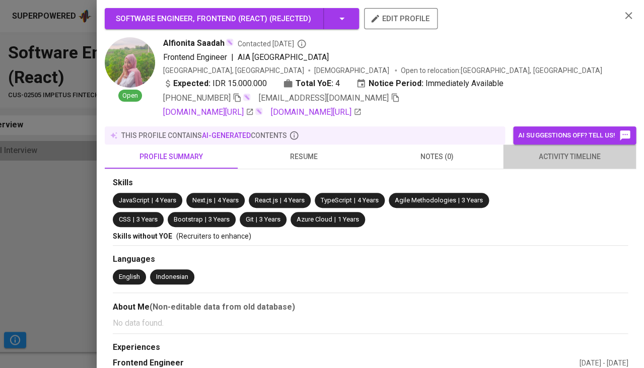
click at [554, 160] on button "activity timeline" at bounding box center [569, 157] width 133 height 24
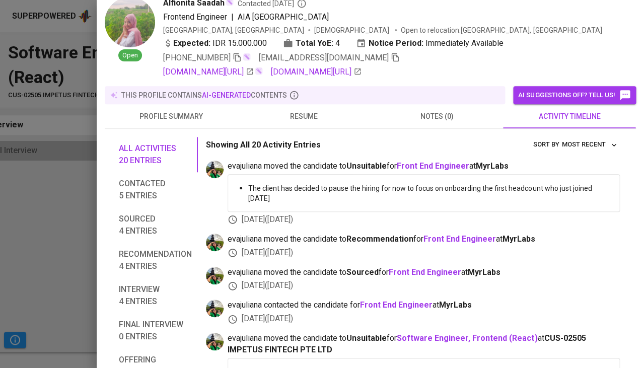
scroll to position [67, 0]
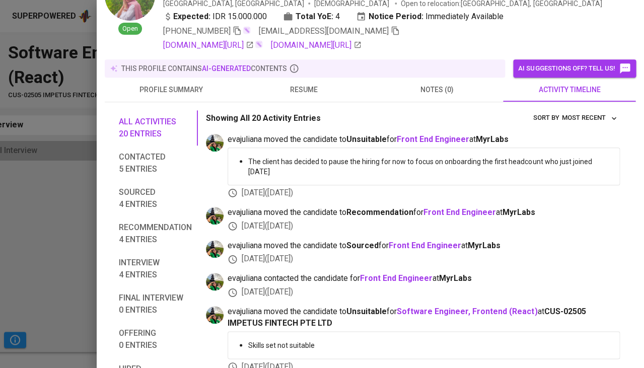
click at [315, 84] on span "resume" at bounding box center [304, 90] width 121 height 13
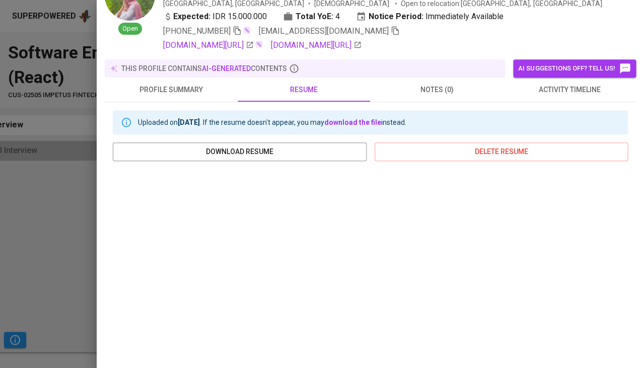
click at [39, 213] on div at bounding box center [322, 184] width 644 height 368
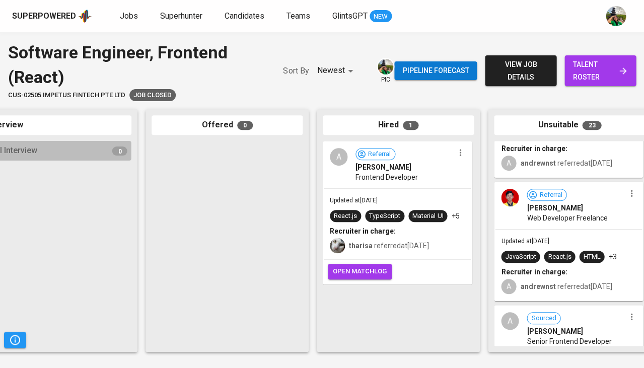
scroll to position [1173, 0]
click at [576, 229] on div "Updated at Jun 12, 2025 JavaScript React.js HTML +3 Recruiter in charge: A andr…" at bounding box center [568, 264] width 147 height 71
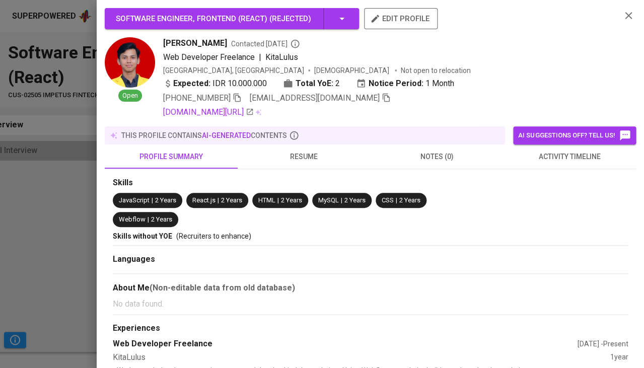
click at [531, 151] on span "activity timeline" at bounding box center [569, 157] width 121 height 13
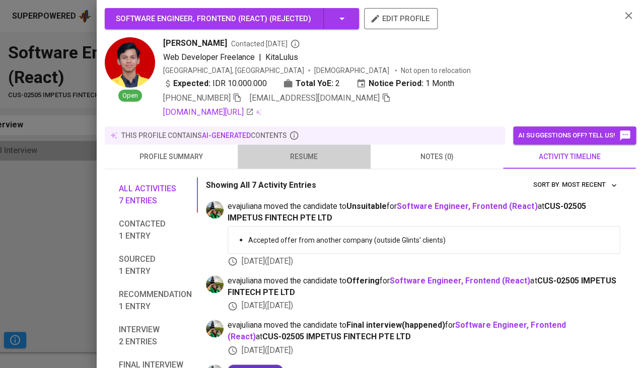
click at [295, 153] on span "resume" at bounding box center [304, 157] width 121 height 13
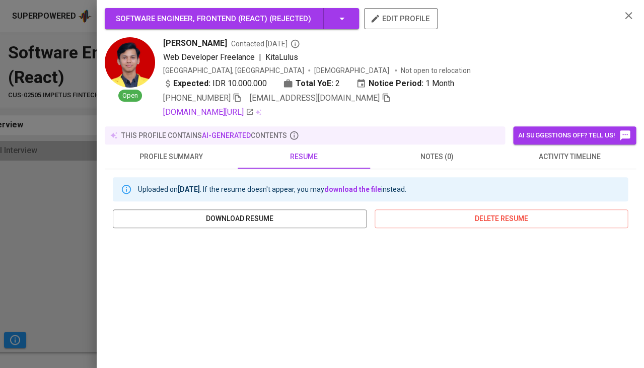
scroll to position [184, 0]
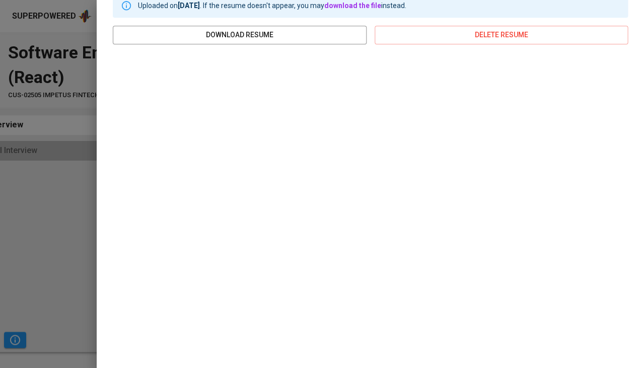
click at [64, 196] on div at bounding box center [322, 184] width 644 height 368
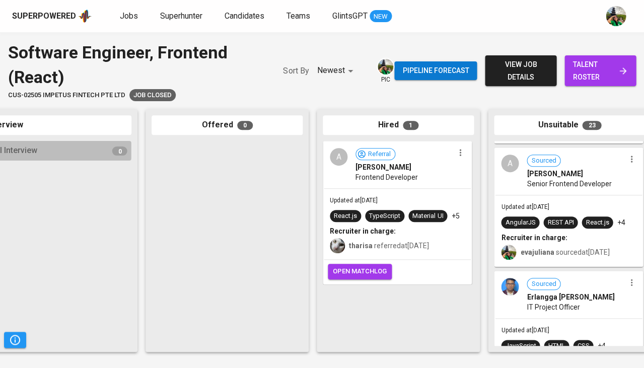
scroll to position [1333, 0]
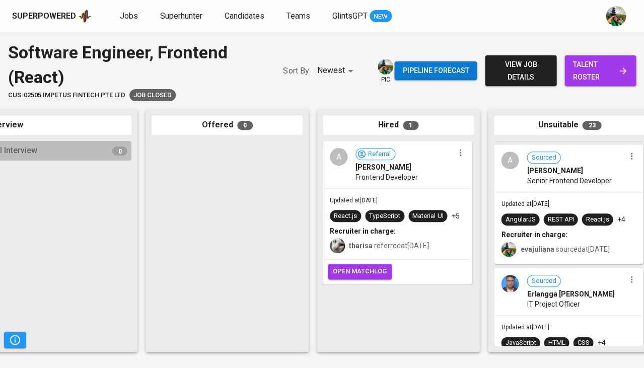
click at [564, 181] on span "Senior Frontend Developer" at bounding box center [569, 181] width 85 height 10
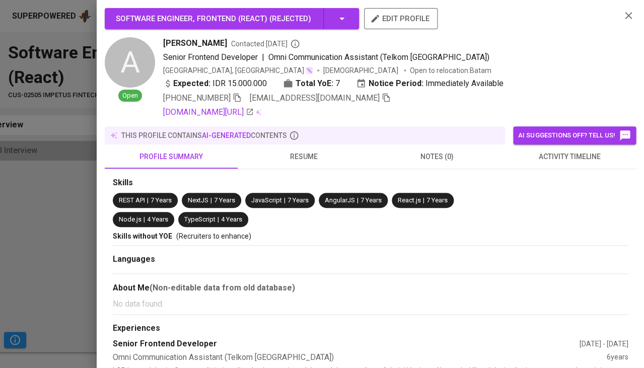
click at [302, 151] on span "resume" at bounding box center [304, 157] width 121 height 13
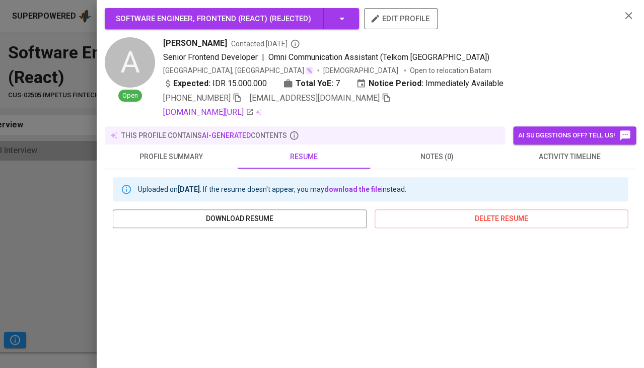
scroll to position [0, 0]
click at [564, 155] on span "activity timeline" at bounding box center [569, 157] width 121 height 13
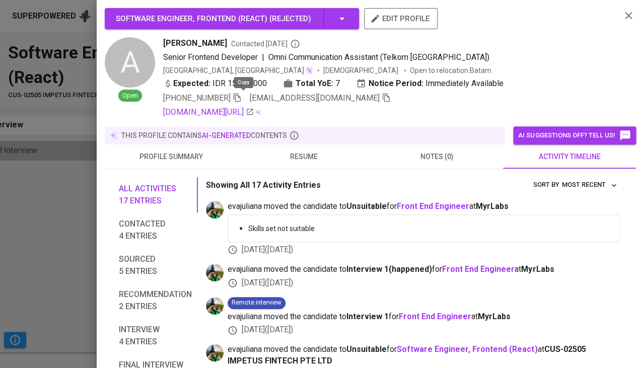
click at [242, 96] on icon "button" at bounding box center [237, 97] width 9 height 9
click at [45, 274] on div at bounding box center [322, 184] width 644 height 368
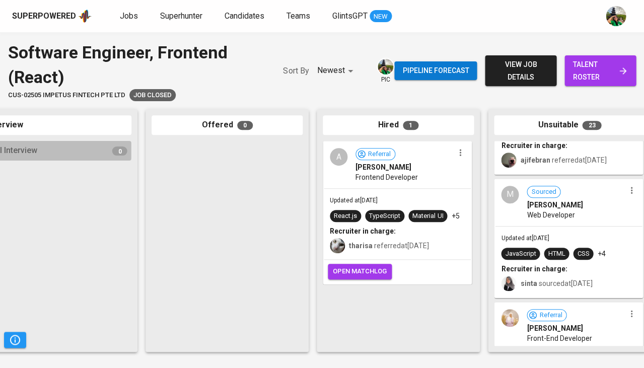
scroll to position [2148, 0]
click at [601, 215] on div "M Sourced Michael Roring Web Developer" at bounding box center [568, 202] width 147 height 46
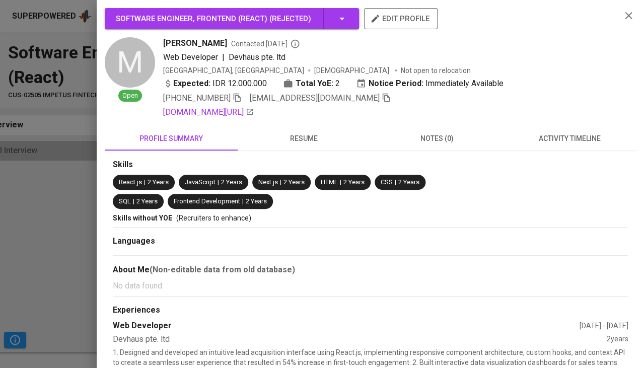
click at [562, 146] on button "activity timeline" at bounding box center [569, 138] width 133 height 24
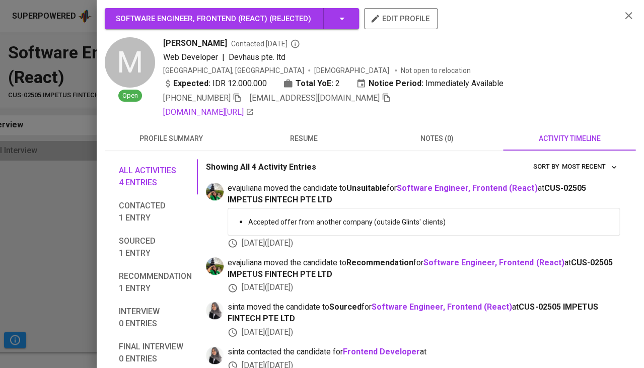
click at [312, 135] on span "resume" at bounding box center [304, 138] width 121 height 13
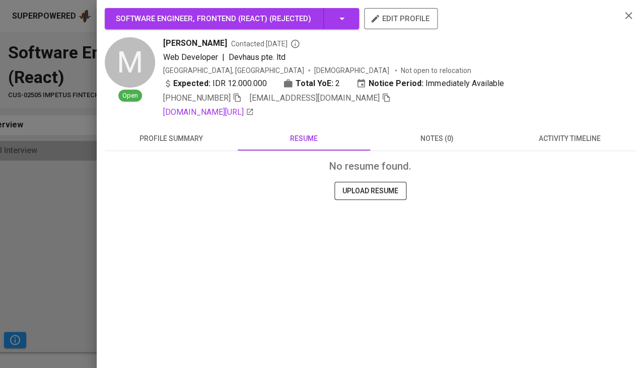
click at [28, 263] on div at bounding box center [322, 184] width 644 height 368
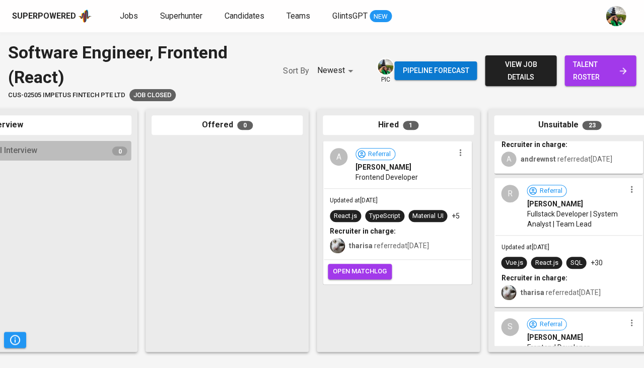
scroll to position [2493, 0]
click at [581, 202] on div "Ricky Wijaya" at bounding box center [576, 204] width 98 height 10
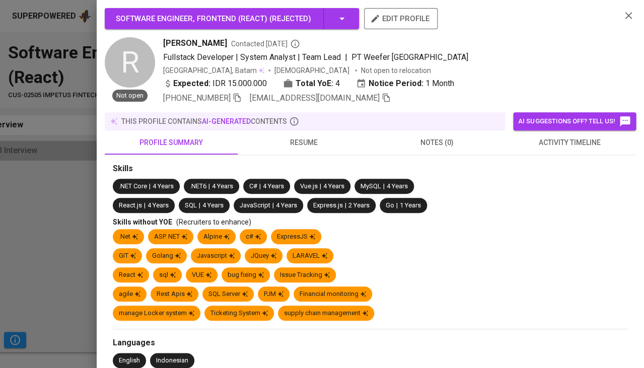
click at [558, 147] on button "activity timeline" at bounding box center [569, 142] width 133 height 24
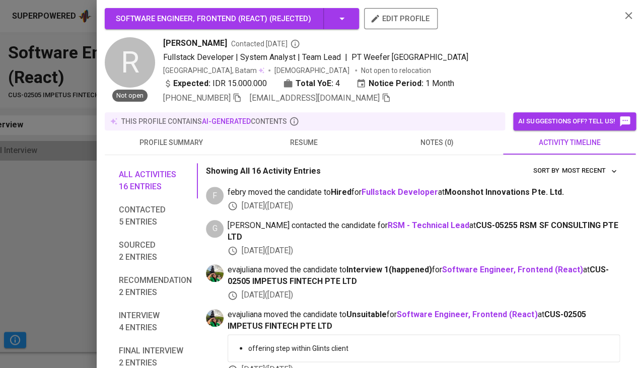
click at [74, 248] on div at bounding box center [322, 184] width 644 height 368
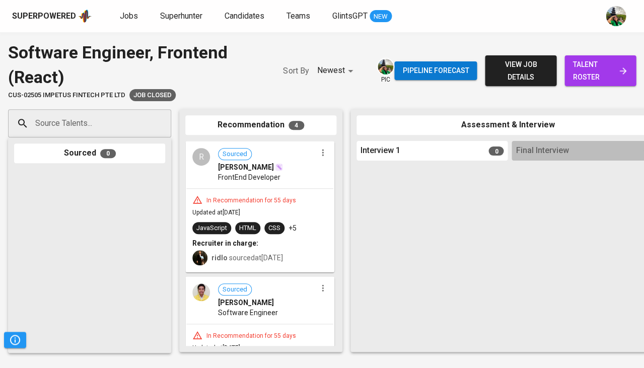
scroll to position [0, -1]
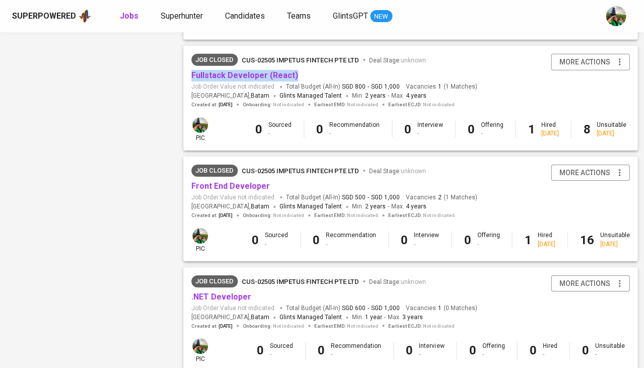
scroll to position [656, 0]
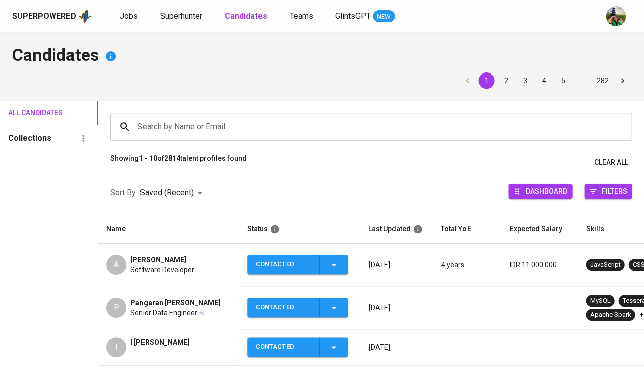
click at [152, 260] on span "[PERSON_NAME]" at bounding box center [158, 260] width 56 height 10
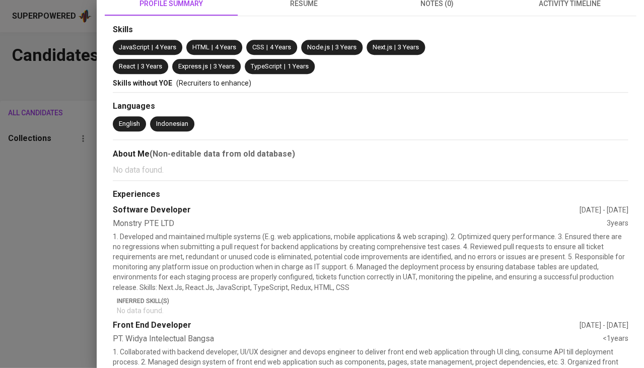
scroll to position [178, 0]
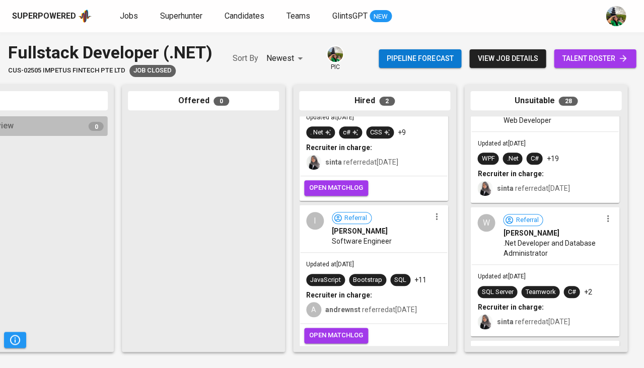
scroll to position [1199, 0]
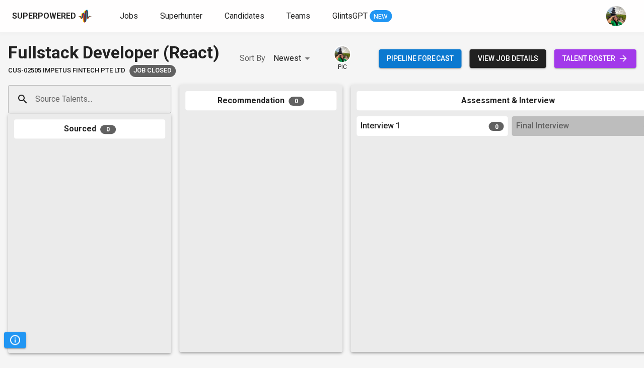
click at [594, 56] on span "talent roster" at bounding box center [595, 58] width 66 height 13
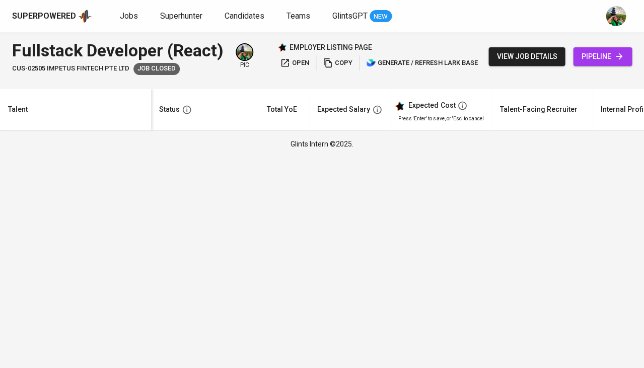
click at [516, 68] on div "view job details pipeline" at bounding box center [561, 56] width 144 height 37
click at [524, 57] on span "view job details" at bounding box center [527, 56] width 60 height 13
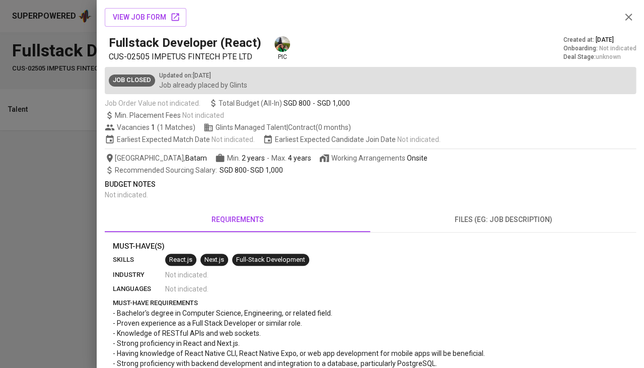
click at [89, 218] on div at bounding box center [322, 184] width 644 height 368
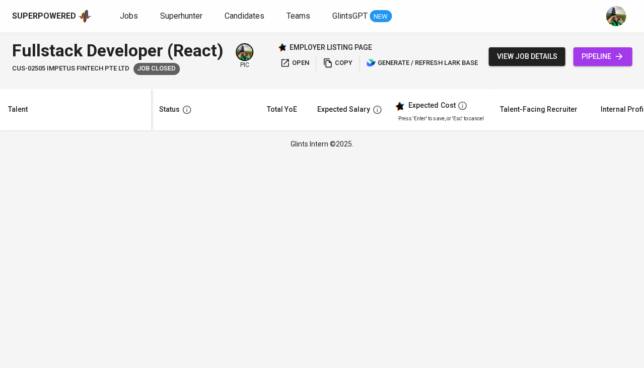
click at [613, 50] on span "pipeline" at bounding box center [602, 56] width 43 height 13
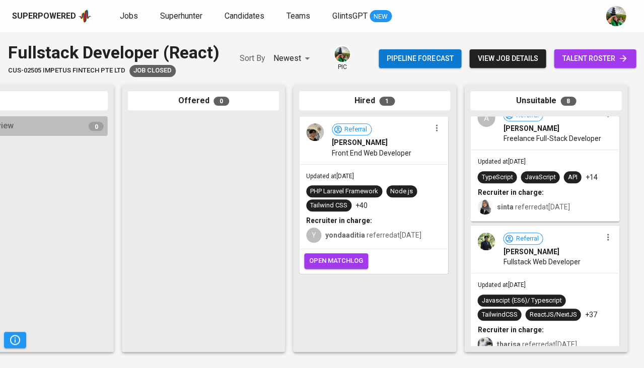
scroll to position [265, 0]
click at [570, 144] on span "Freelance Full-Stack Developer" at bounding box center [552, 138] width 98 height 10
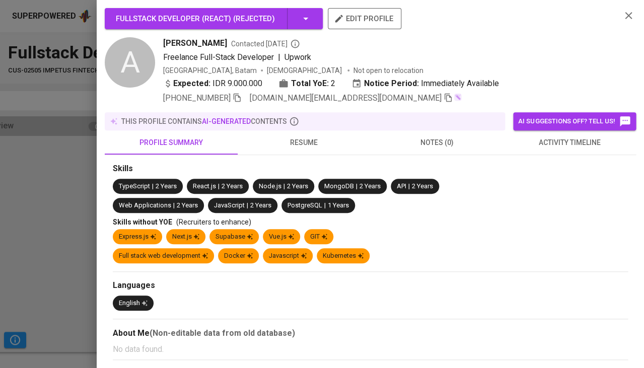
click at [548, 143] on span "activity timeline" at bounding box center [569, 143] width 121 height 13
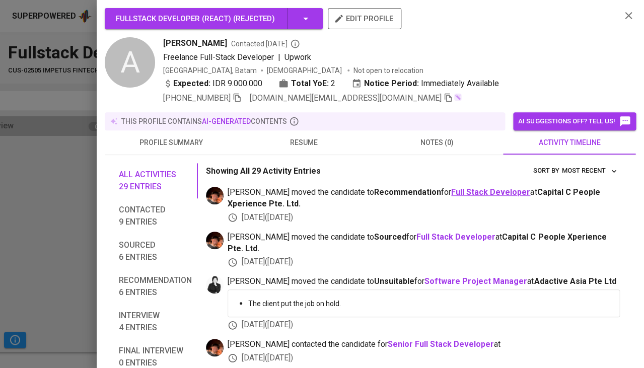
click at [470, 190] on b "Full Stack Developer" at bounding box center [490, 192] width 79 height 10
click at [304, 137] on span "resume" at bounding box center [304, 143] width 121 height 13
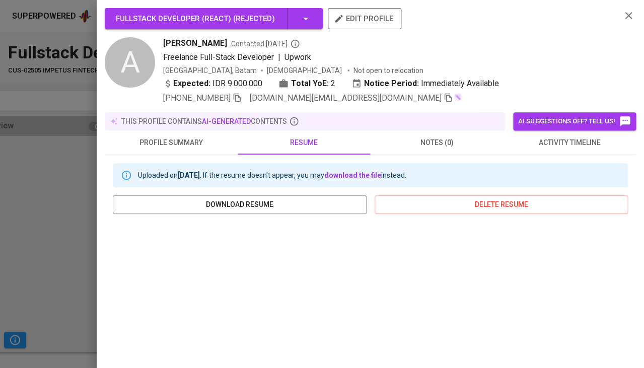
scroll to position [170, 0]
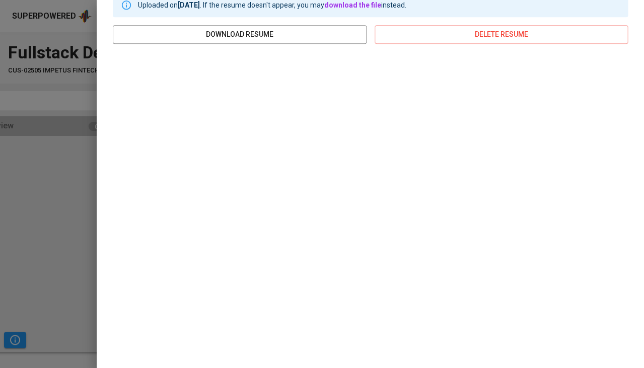
click at [72, 240] on div at bounding box center [322, 184] width 644 height 368
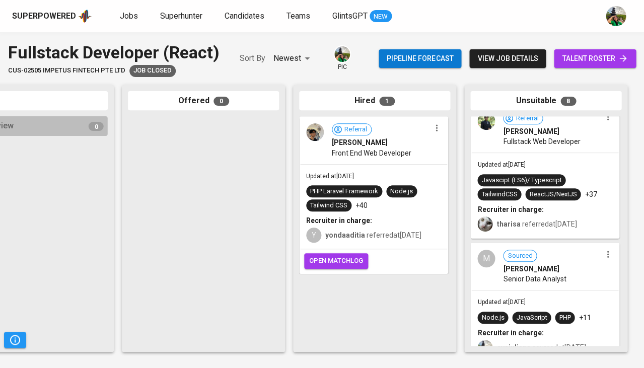
scroll to position [380, 0]
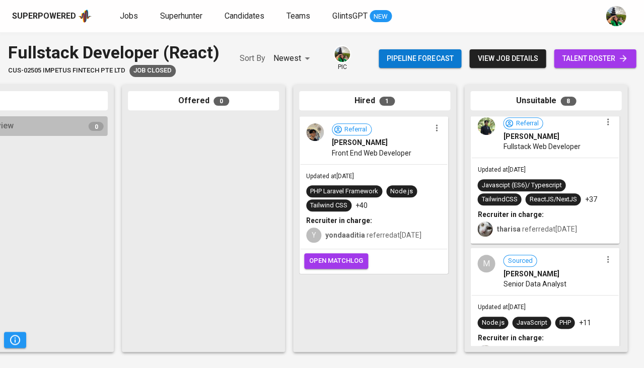
click at [564, 152] on span "Fullstack Web Developer" at bounding box center [541, 147] width 77 height 10
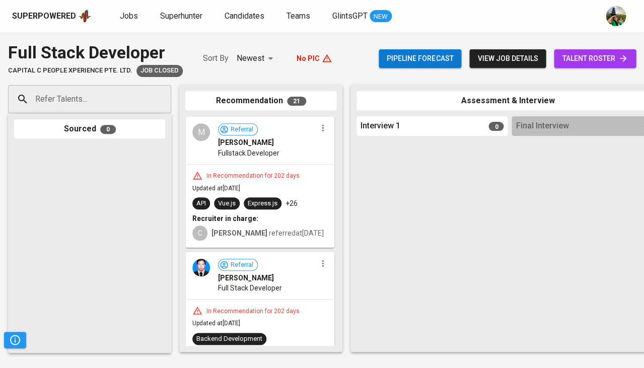
click at [288, 182] on div "In Recommendation for 202 days Updated at [DATE] API Vue.js Express.js +26 Recr…" at bounding box center [259, 206] width 147 height 83
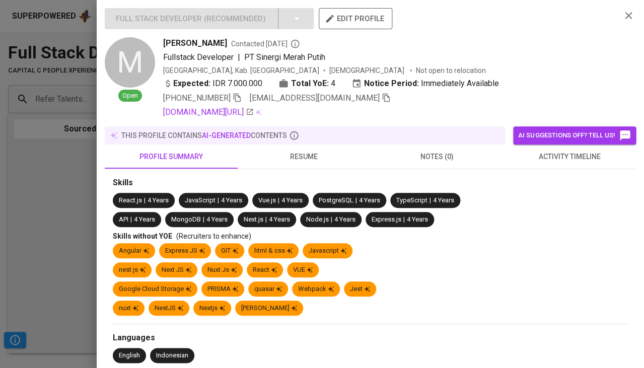
click at [567, 151] on span "activity timeline" at bounding box center [569, 157] width 121 height 13
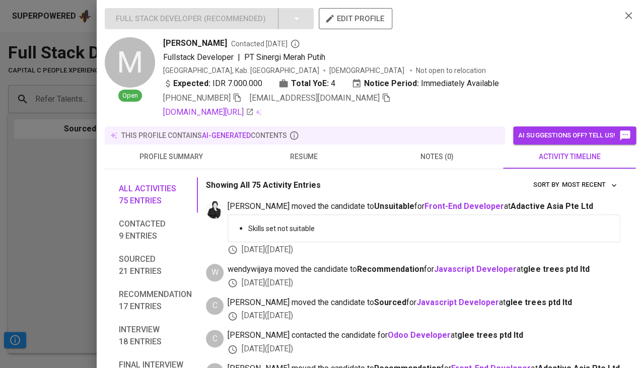
click at [299, 151] on span "resume" at bounding box center [304, 157] width 121 height 13
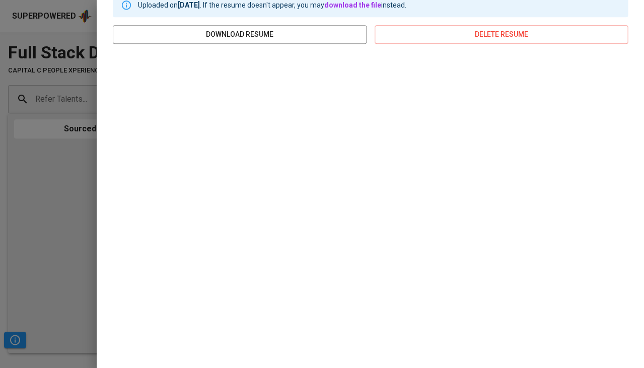
scroll to position [184, 0]
click at [57, 174] on div at bounding box center [322, 184] width 644 height 368
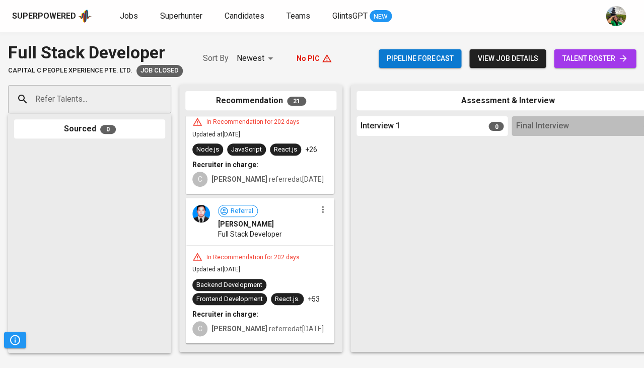
scroll to position [67, 0]
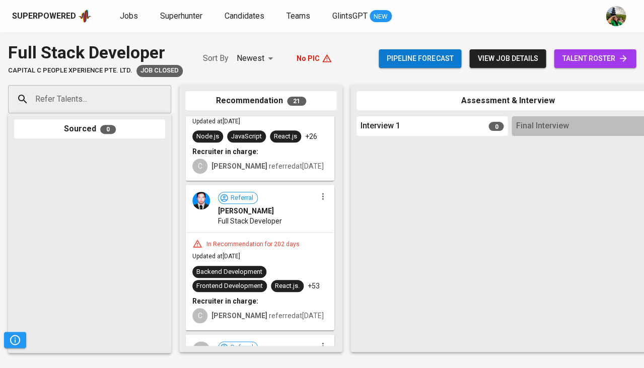
click at [302, 259] on div "In Recommendation for 202 days Updated at [DATE] Backend Development Frontend D…" at bounding box center [259, 281] width 147 height 97
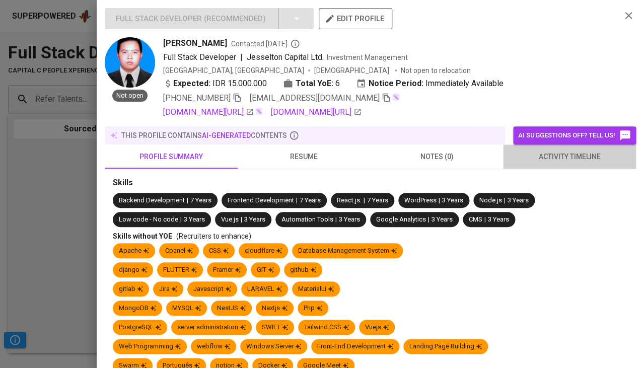
click at [563, 153] on span "activity timeline" at bounding box center [569, 157] width 121 height 13
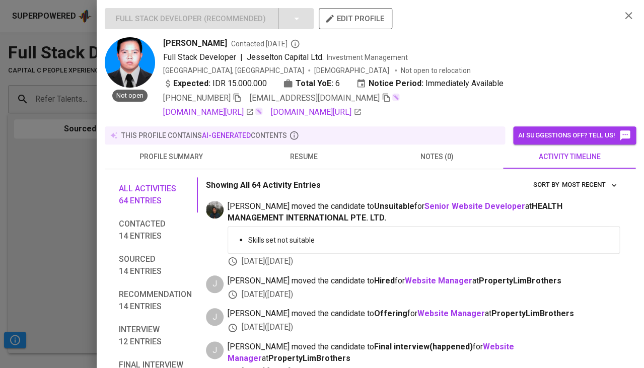
click at [310, 158] on span "resume" at bounding box center [304, 157] width 121 height 13
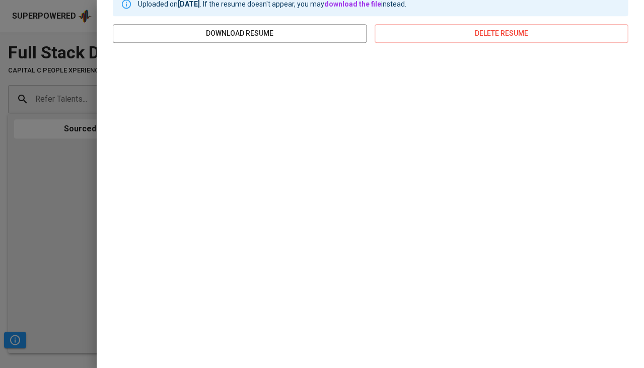
scroll to position [184, 0]
click at [78, 209] on div at bounding box center [322, 184] width 644 height 368
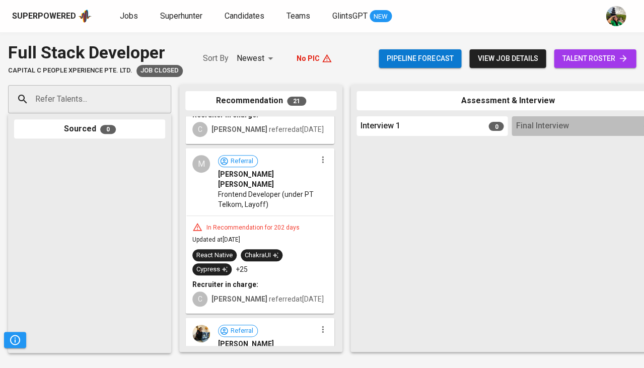
scroll to position [259, 0]
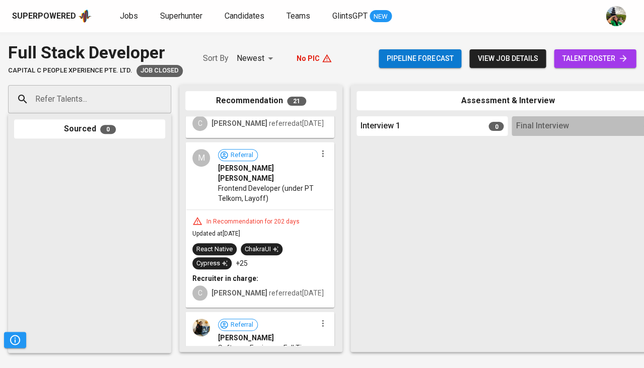
click at [303, 183] on span "Frontend Developer (under PT Telkom, Layoff)" at bounding box center [267, 193] width 98 height 20
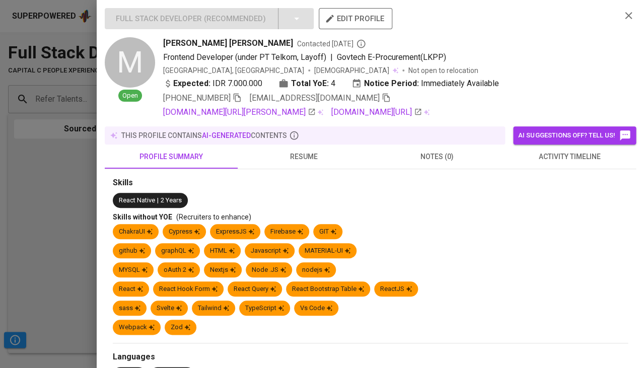
click at [303, 145] on button "resume" at bounding box center [304, 157] width 133 height 24
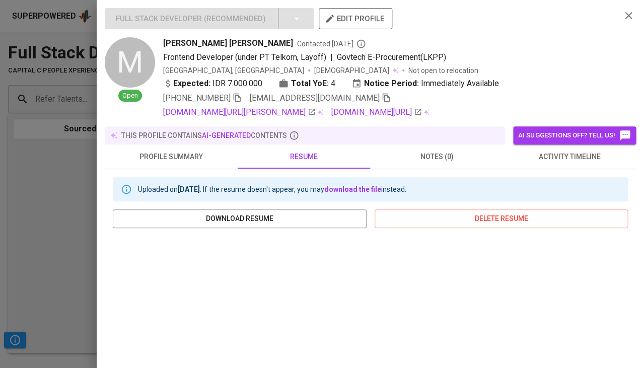
scroll to position [0, 0]
click at [237, 97] on icon "button" at bounding box center [237, 98] width 7 height 9
click at [585, 156] on span "activity timeline" at bounding box center [569, 157] width 121 height 13
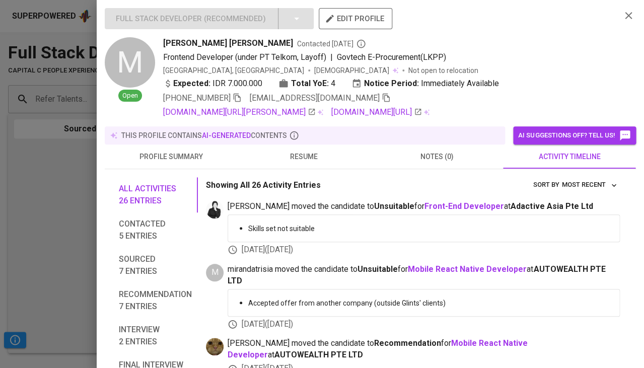
click at [307, 158] on span "resume" at bounding box center [304, 157] width 121 height 13
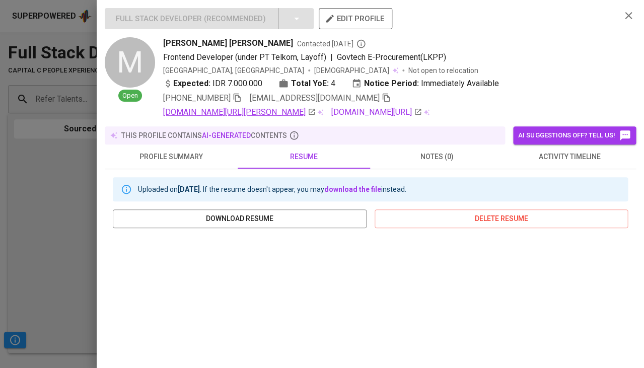
click at [250, 109] on link "[DOMAIN_NAME][URL][PERSON_NAME]" at bounding box center [239, 112] width 153 height 12
